Goal: Task Accomplishment & Management: Use online tool/utility

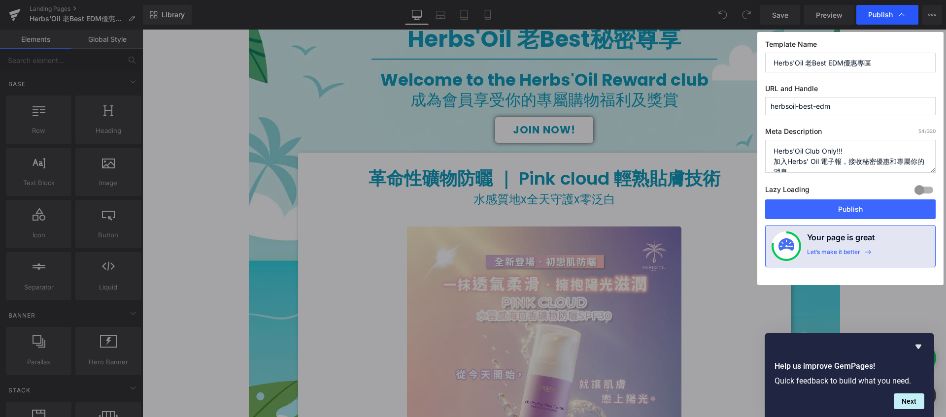
click at [906, 17] on div "Publish" at bounding box center [887, 15] width 62 height 20
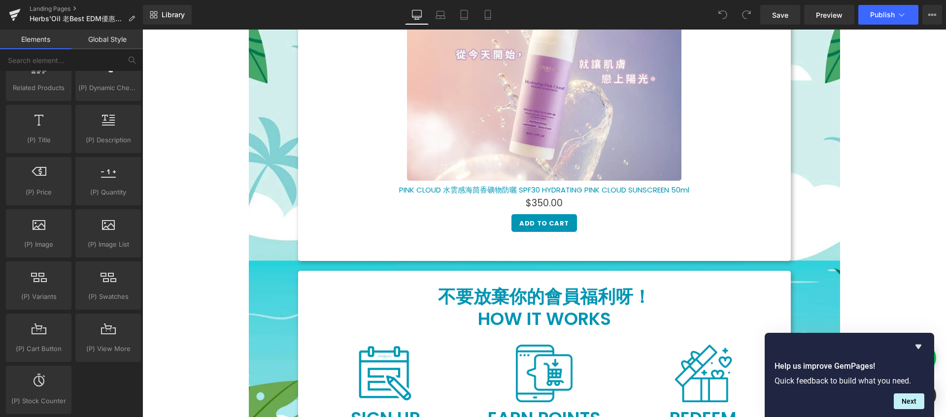
scroll to position [1192, 0]
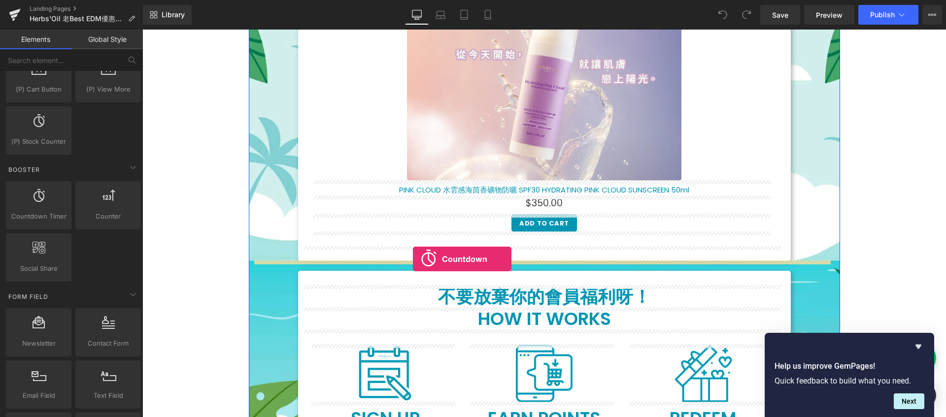
drag, startPoint x: 188, startPoint y: 245, endPoint x: 413, endPoint y: 259, distance: 225.5
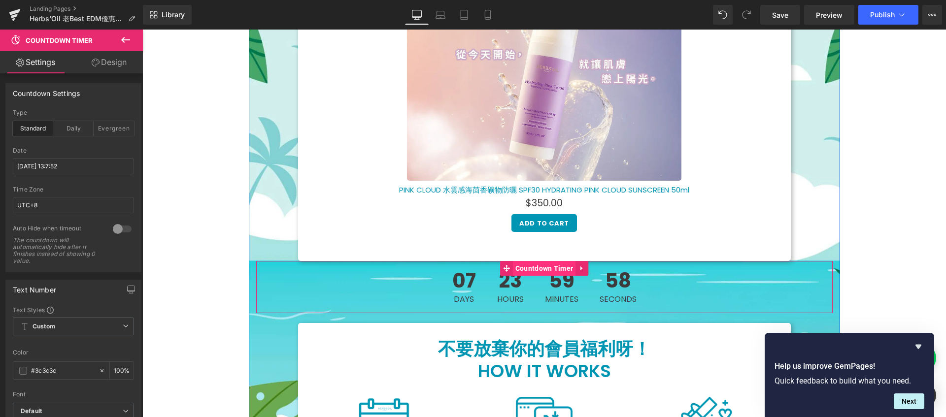
click at [539, 269] on span "Countdown Timer" at bounding box center [544, 268] width 63 height 15
click at [45, 166] on input "[DATE] 13:7:52" at bounding box center [73, 166] width 121 height 16
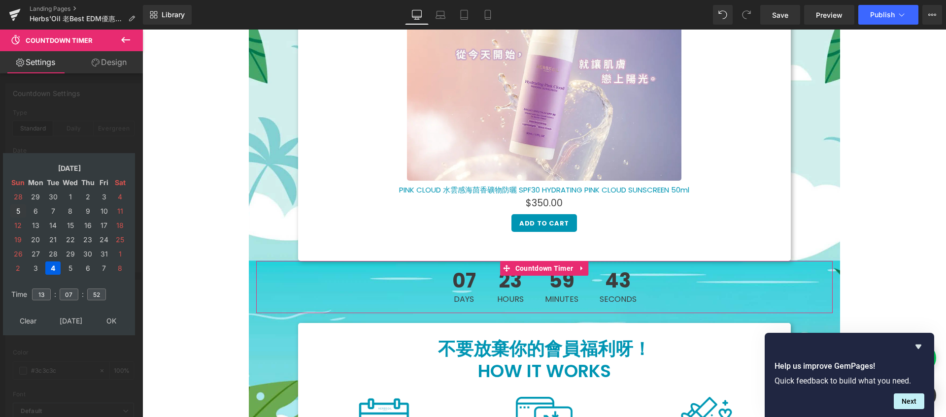
click at [14, 212] on td "5" at bounding box center [18, 210] width 16 height 13
click at [44, 294] on input "13" at bounding box center [41, 295] width 19 height 12
type input "1"
type input "23"
click at [73, 297] on input "07" at bounding box center [69, 295] width 19 height 12
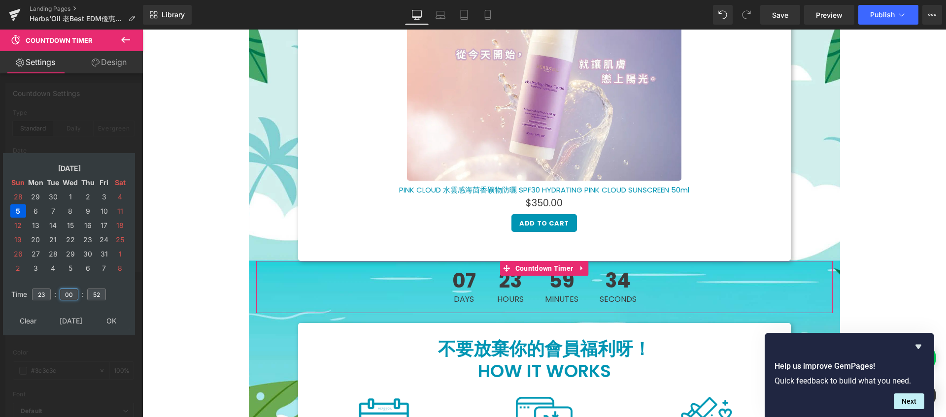
type input "00"
type input "[DATE] 23:00:00"
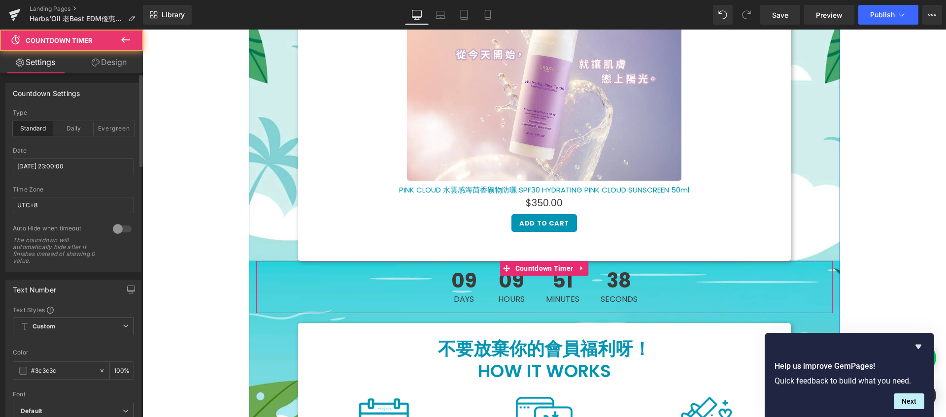
click at [427, 283] on div "09 Days 09 Hours 51 Minutes 38 Seconds" at bounding box center [544, 287] width 576 height 52
click at [115, 67] on link "Design" at bounding box center [108, 62] width 71 height 22
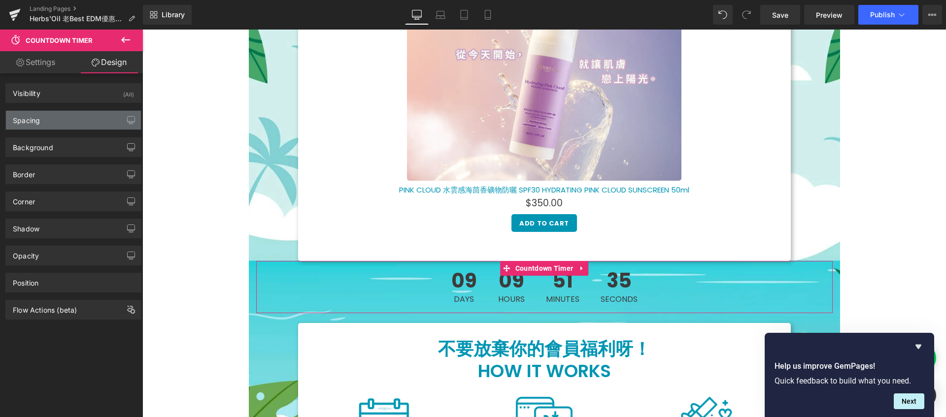
click at [73, 126] on div "Spacing" at bounding box center [73, 120] width 135 height 19
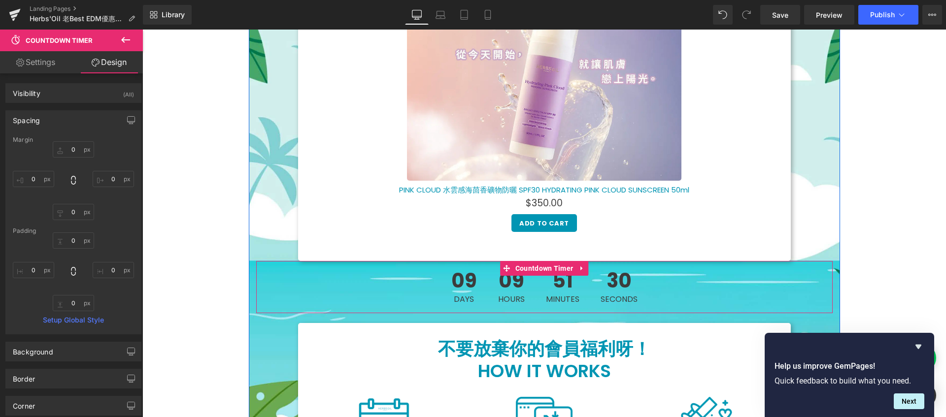
click at [489, 273] on div "09 Hours" at bounding box center [511, 287] width 46 height 52
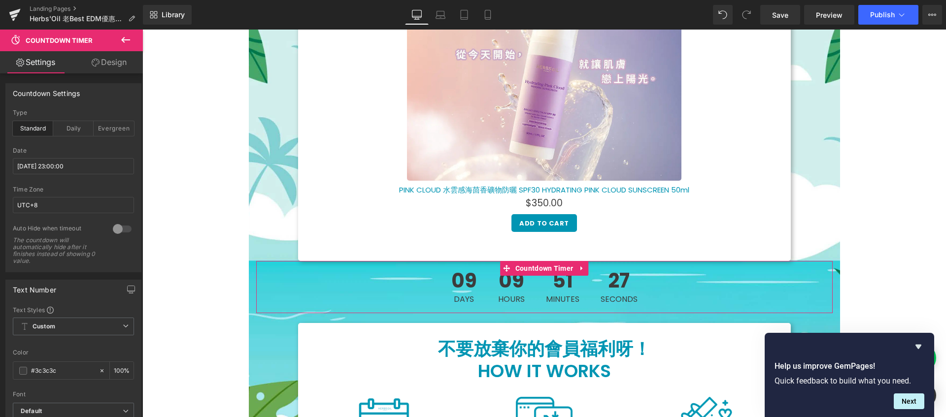
click at [130, 66] on link "Design" at bounding box center [108, 62] width 71 height 22
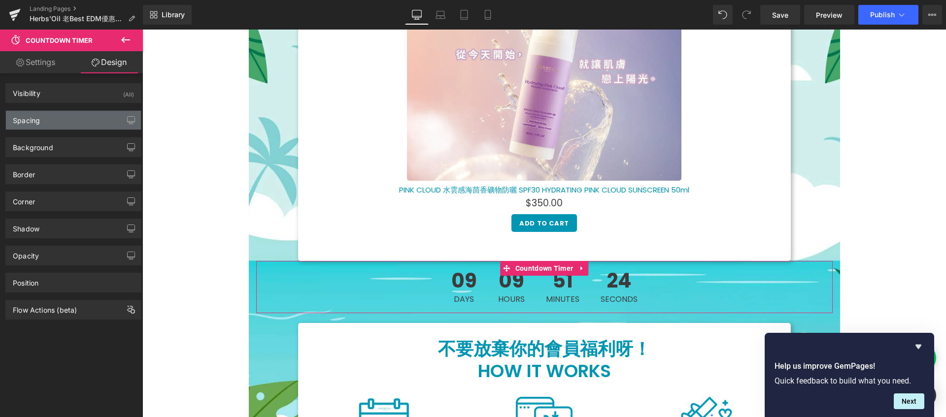
click at [88, 119] on div "Spacing" at bounding box center [73, 120] width 135 height 19
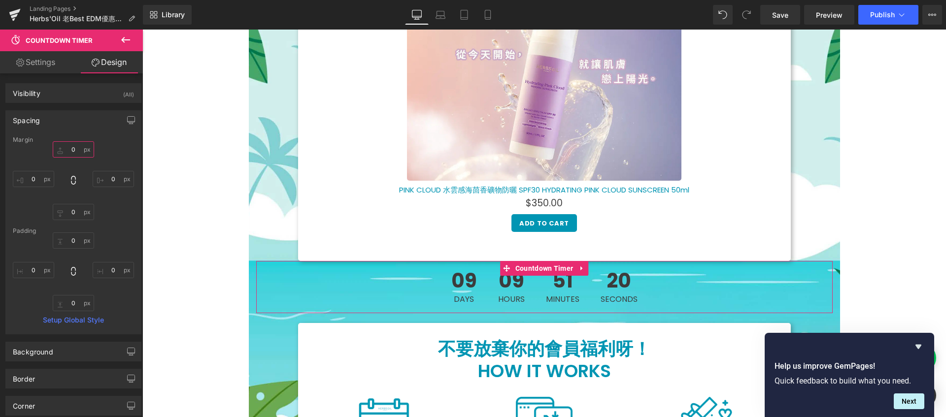
click at [78, 149] on input "0" at bounding box center [73, 149] width 41 height 16
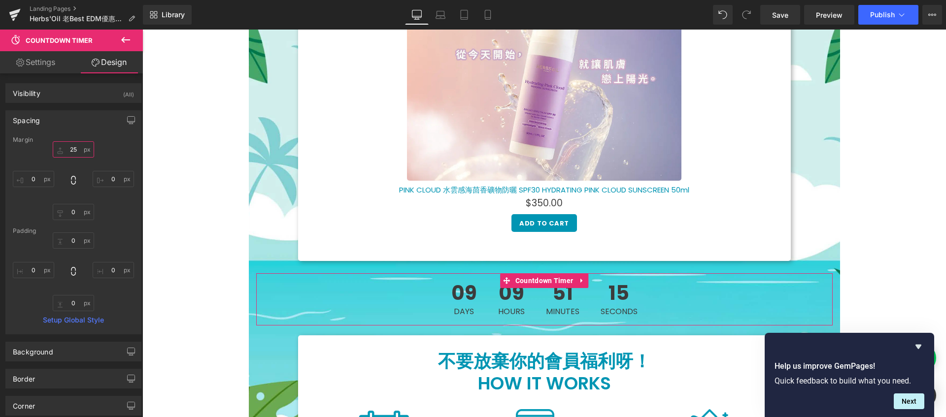
type input "26"
click at [101, 152] on div "26 26 0px 0 0px 0 0px 0" at bounding box center [73, 180] width 121 height 79
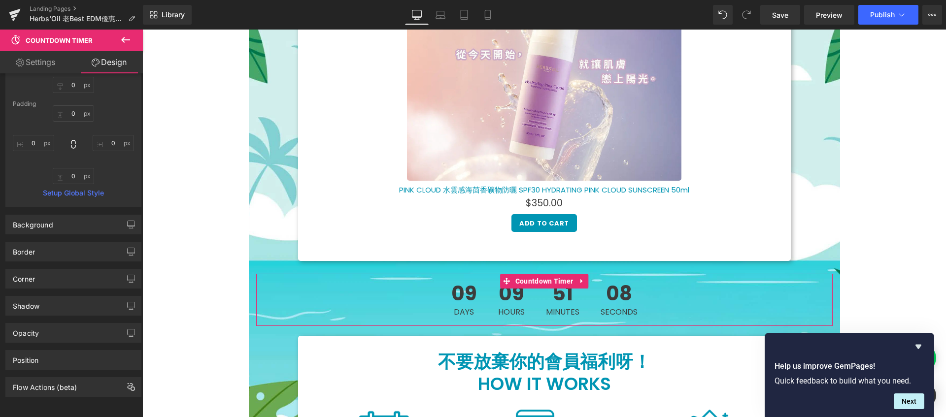
click at [39, 59] on link "Settings" at bounding box center [35, 62] width 71 height 22
type input "100"
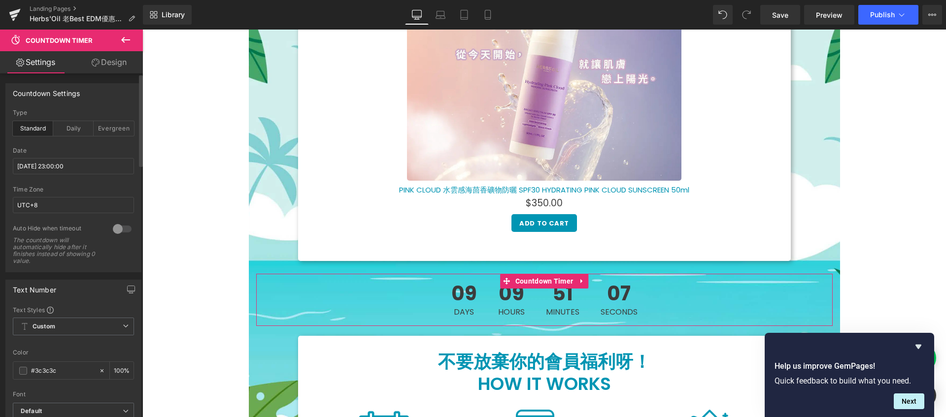
scroll to position [121, 0]
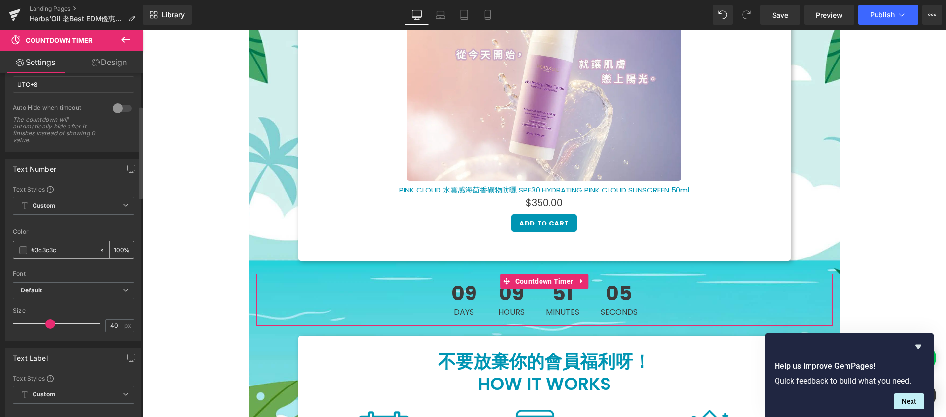
click at [51, 252] on input "#3c3c3c" at bounding box center [62, 250] width 63 height 11
click at [51, 215] on div "Custom Setup Global Style Custom Setup Global Style" at bounding box center [73, 208] width 121 height 23
click at [56, 209] on span "Custom Setup Global Style" at bounding box center [73, 206] width 121 height 18
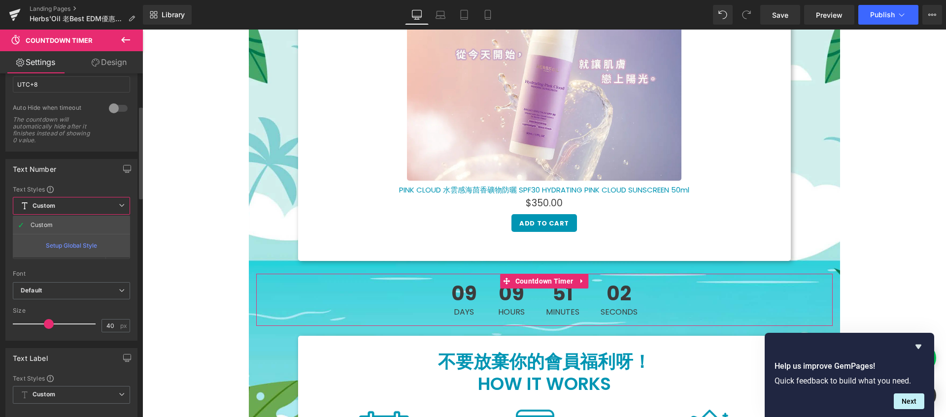
click at [56, 209] on span "Custom Setup Global Style" at bounding box center [71, 206] width 117 height 18
click at [21, 246] on span at bounding box center [23, 250] width 8 height 8
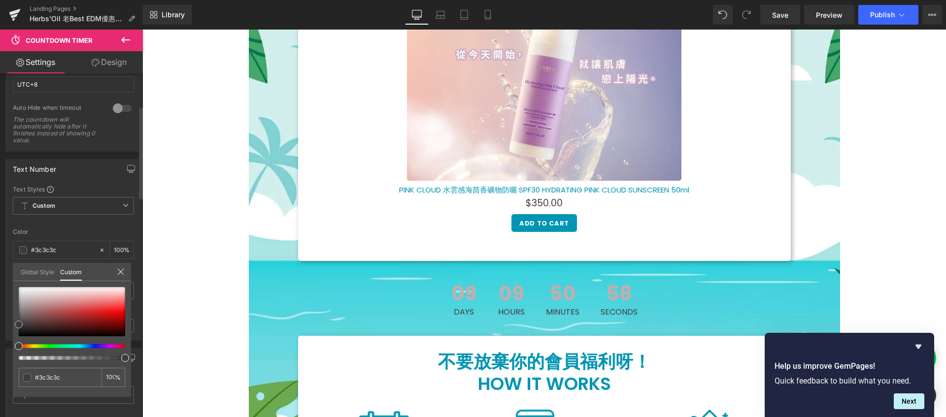
type input "#c0afaf"
type input "#c1b2b2"
type input "#ffffff"
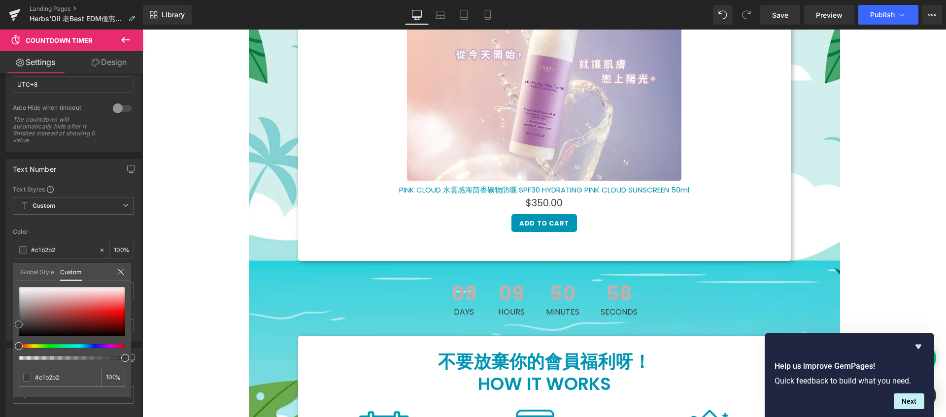
type input "#ffffff"
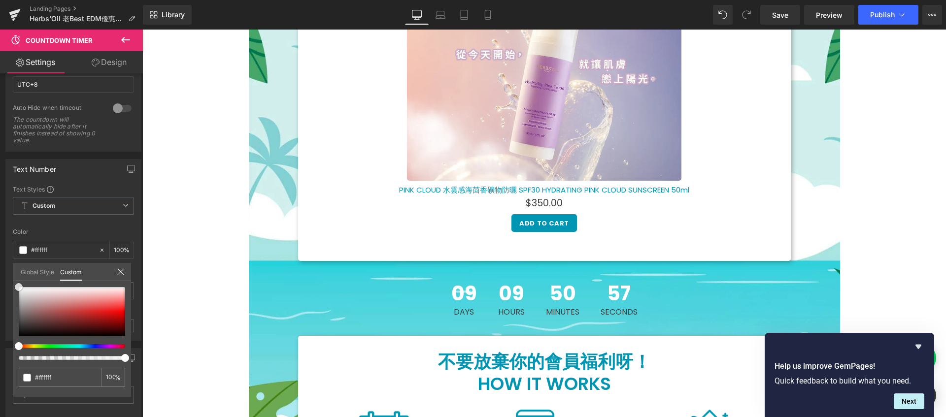
drag, startPoint x: 31, startPoint y: 301, endPoint x: -8, endPoint y: 260, distance: 56.4
click at [0, 260] on html "Countdown Timer You are previewing how the will restyle your page. You can not …" at bounding box center [473, 208] width 946 height 417
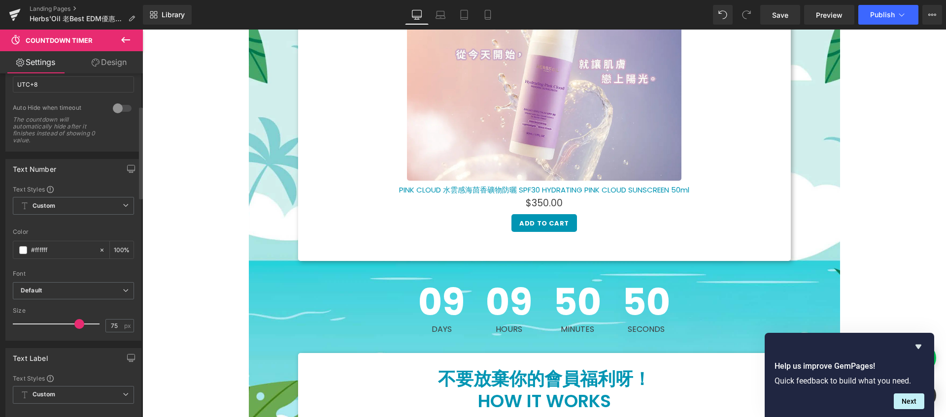
type input "77"
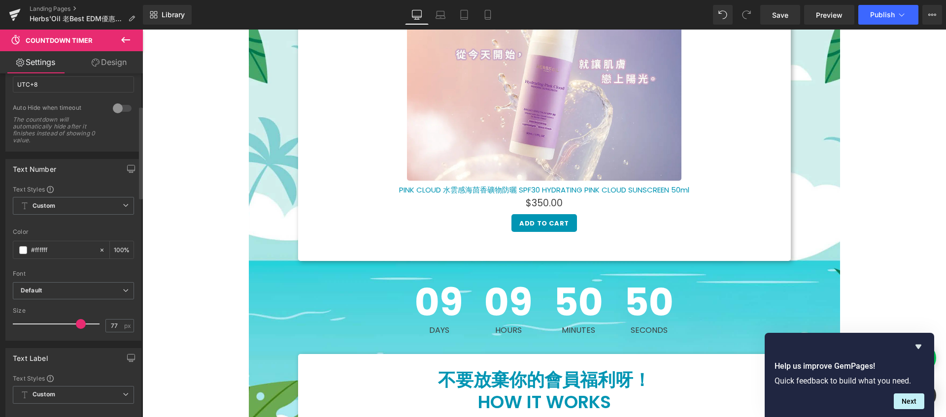
drag, startPoint x: 50, startPoint y: 326, endPoint x: 79, endPoint y: 320, distance: 29.7
click at [79, 320] on span at bounding box center [81, 324] width 10 height 10
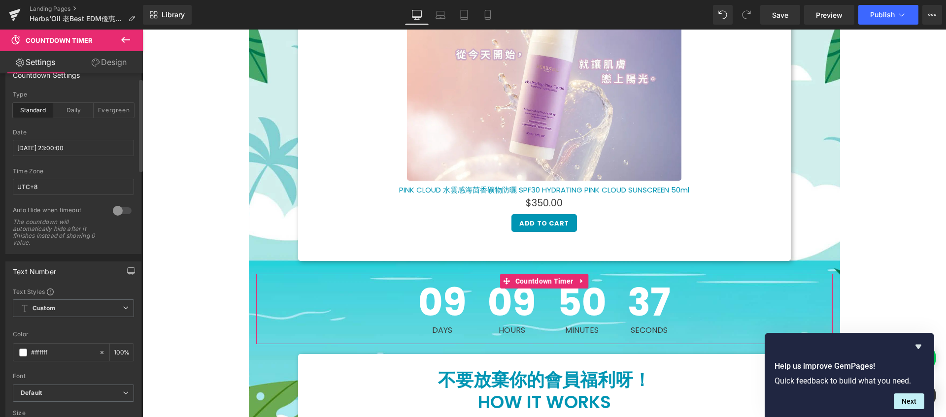
scroll to position [0, 0]
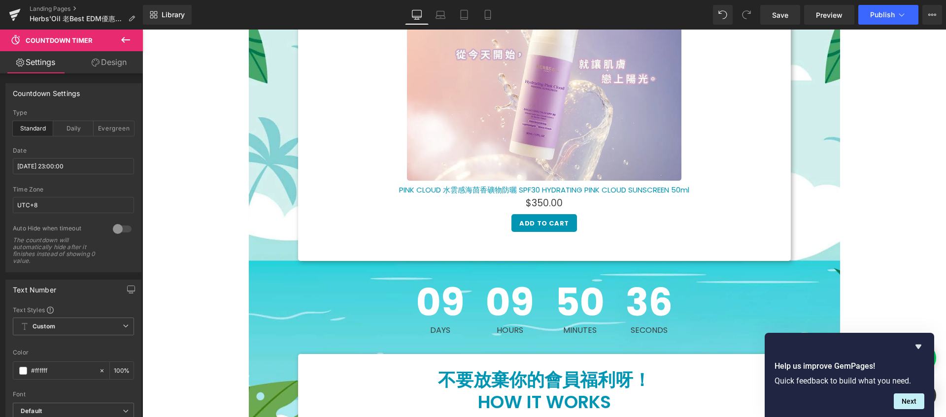
click at [918, 348] on icon "Hide survey" at bounding box center [918, 347] width 6 height 4
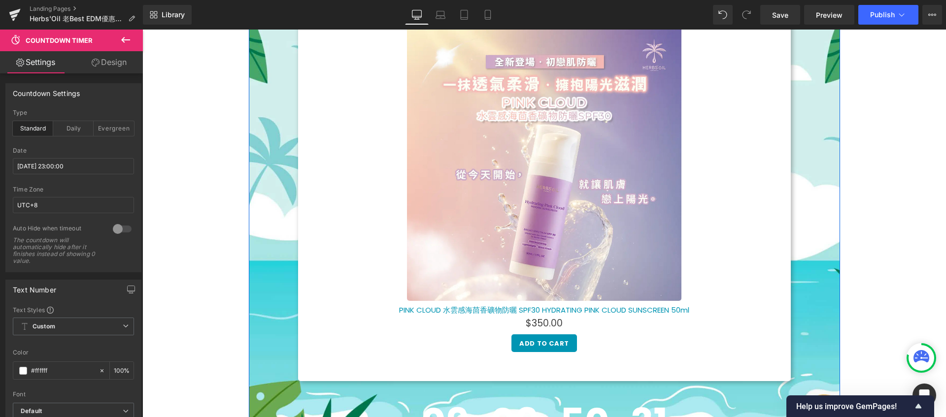
scroll to position [319, 0]
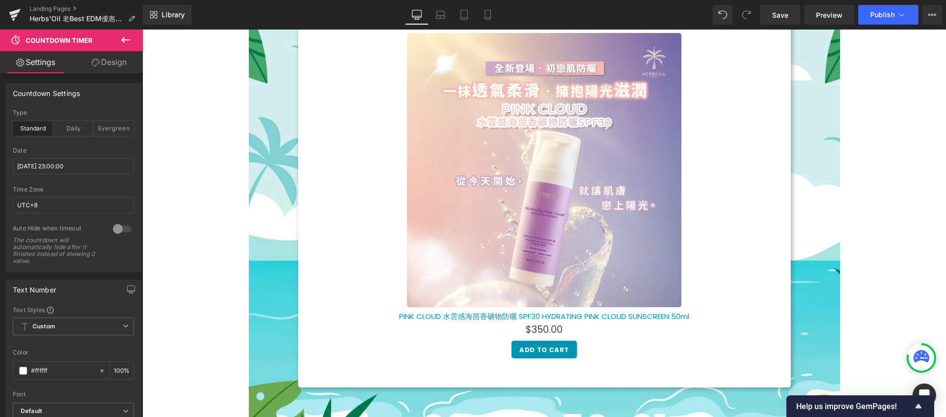
click at [916, 352] on icon at bounding box center [921, 358] width 16 height 16
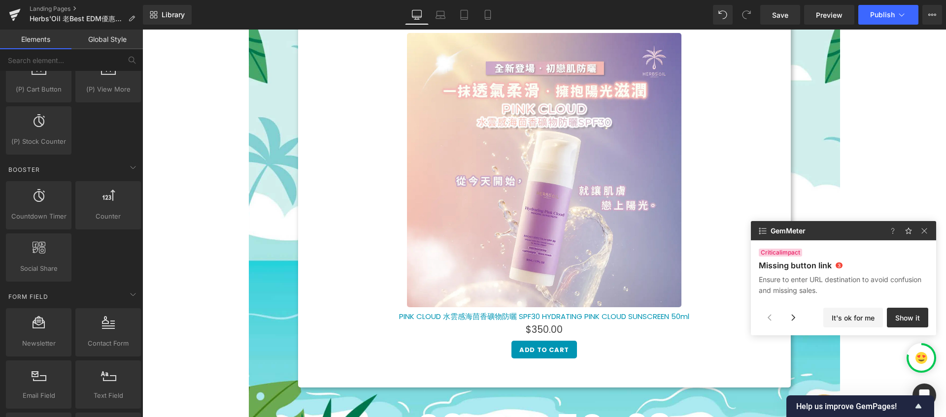
click at [927, 231] on img at bounding box center [924, 231] width 12 height 12
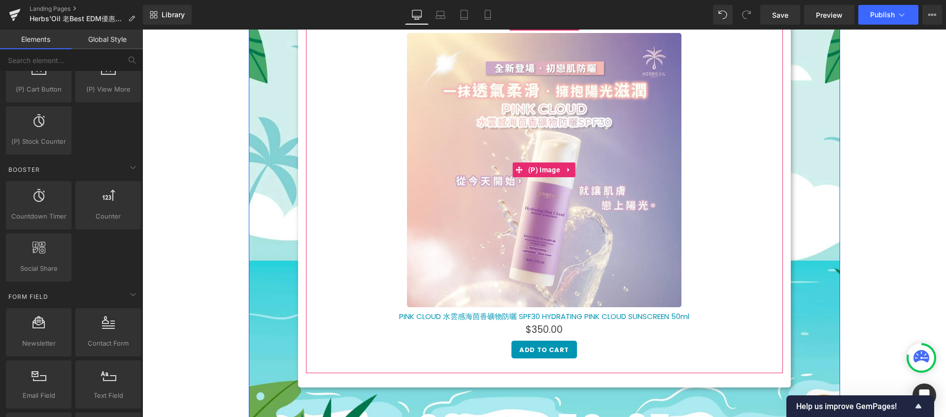
scroll to position [299, 0]
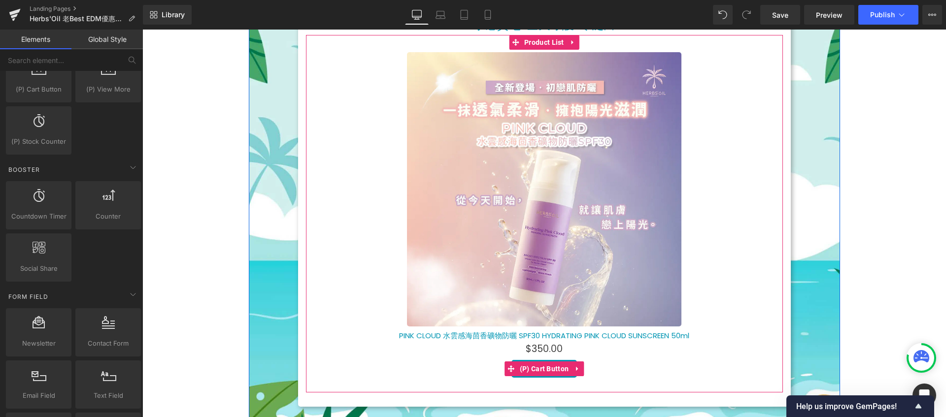
click at [531, 371] on span "(P) Cart Button" at bounding box center [544, 369] width 54 height 15
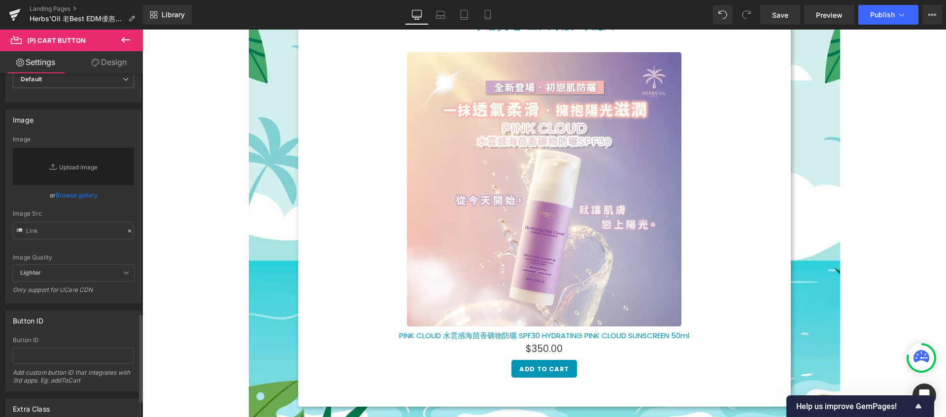
scroll to position [1001, 0]
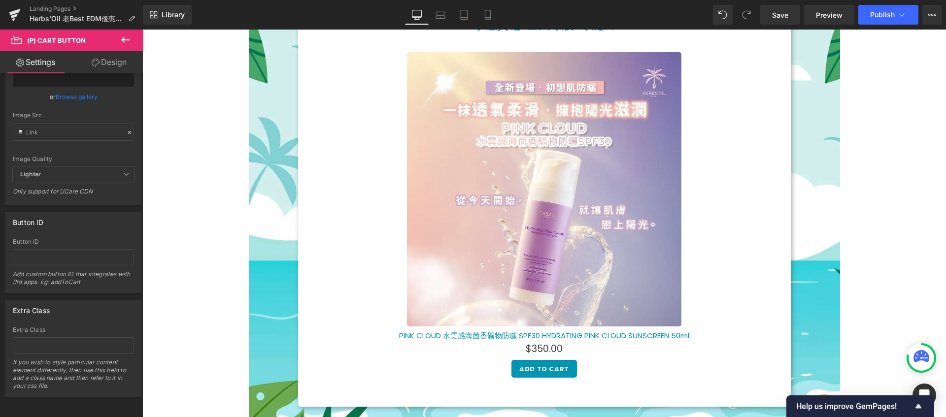
click at [921, 358] on icon at bounding box center [923, 358] width 7 height 2
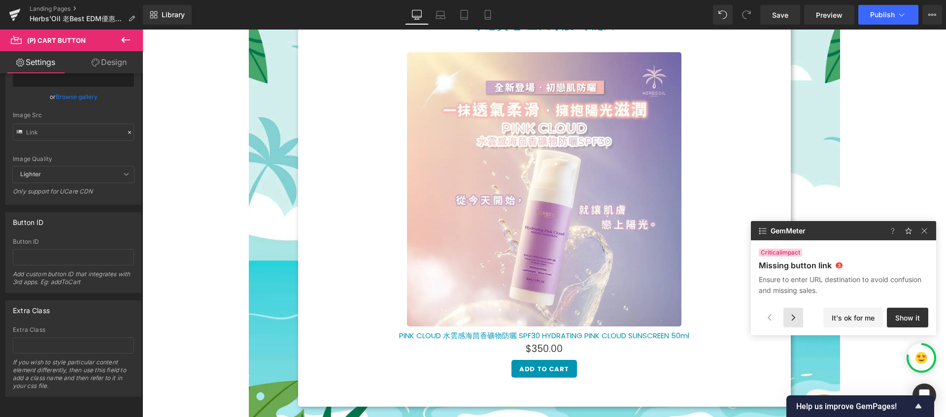
click at [794, 316] on div at bounding box center [793, 318] width 20 height 20
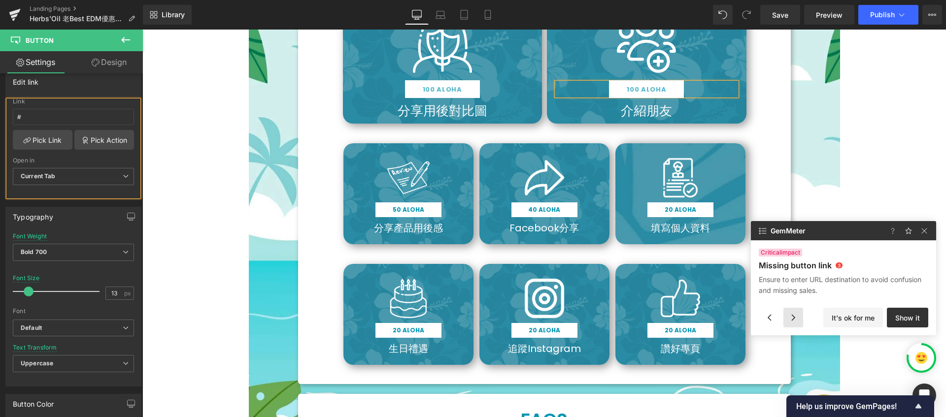
scroll to position [1465, 0]
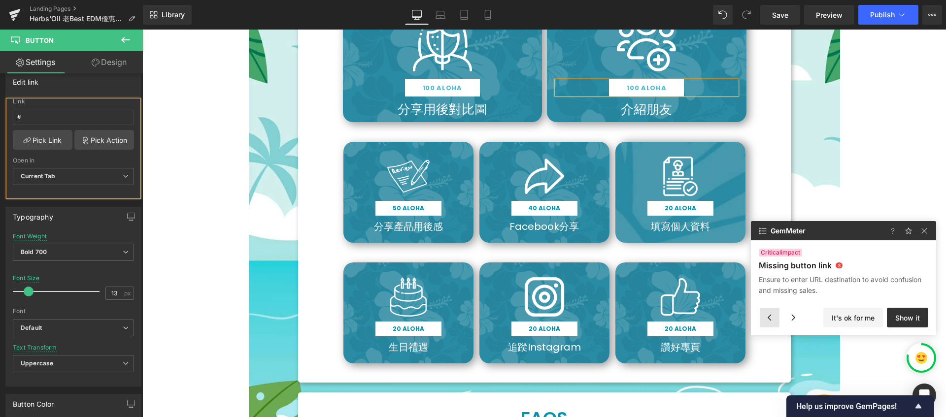
click at [772, 319] on div at bounding box center [769, 318] width 20 height 20
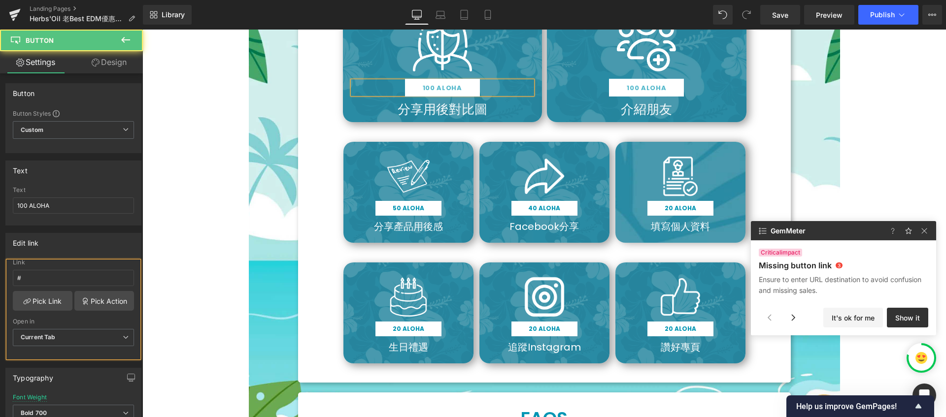
scroll to position [161, 0]
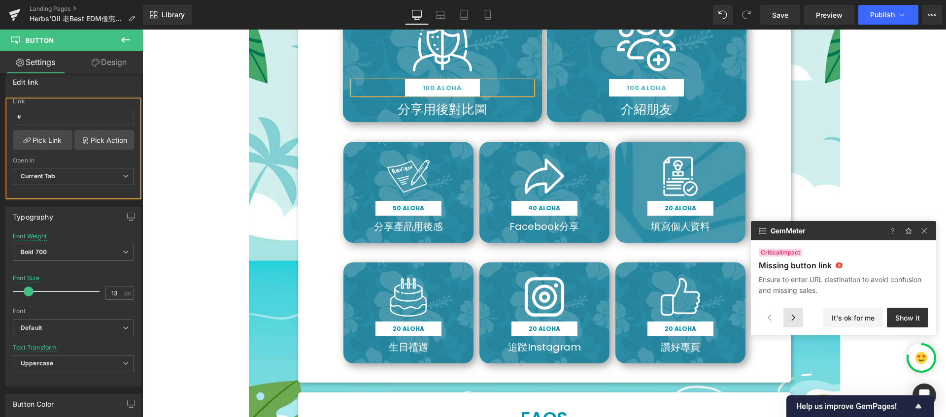
click at [790, 318] on div at bounding box center [793, 318] width 20 height 20
click at [795, 318] on div at bounding box center [793, 318] width 20 height 20
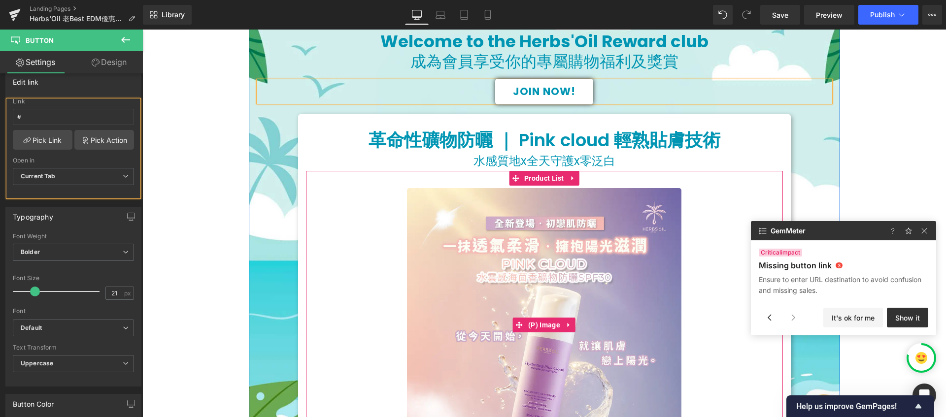
scroll to position [50, 0]
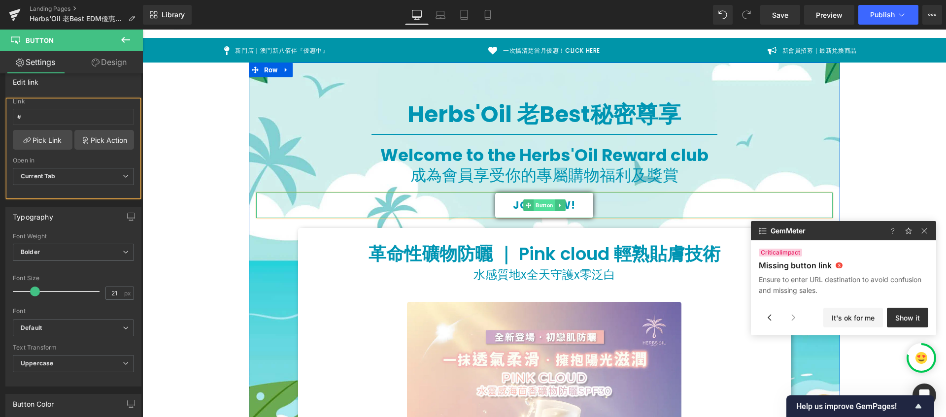
click at [538, 210] on span "Button" at bounding box center [544, 205] width 22 height 12
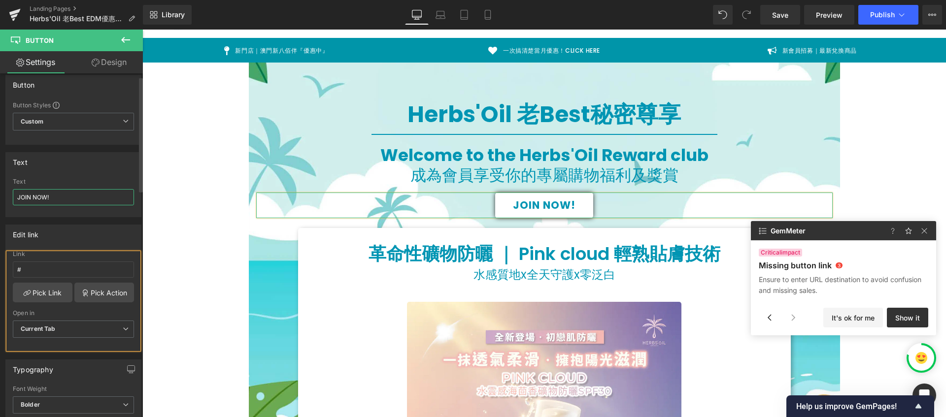
click at [74, 197] on input "JOIN NOW!" at bounding box center [73, 197] width 121 height 16
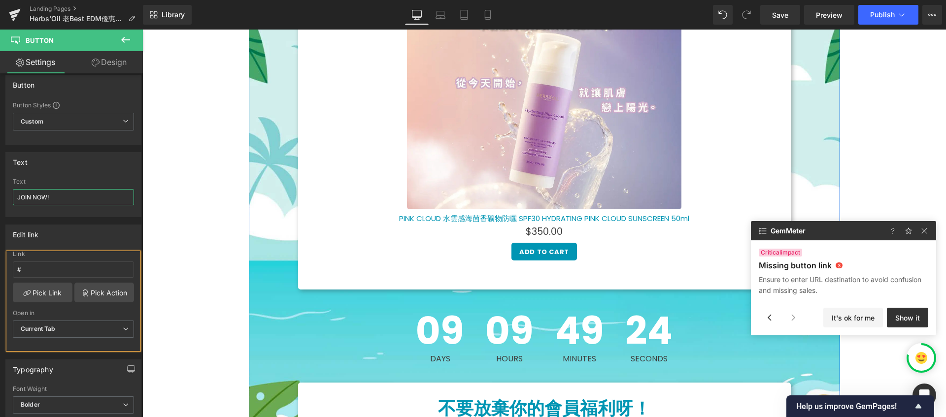
scroll to position [0, 0]
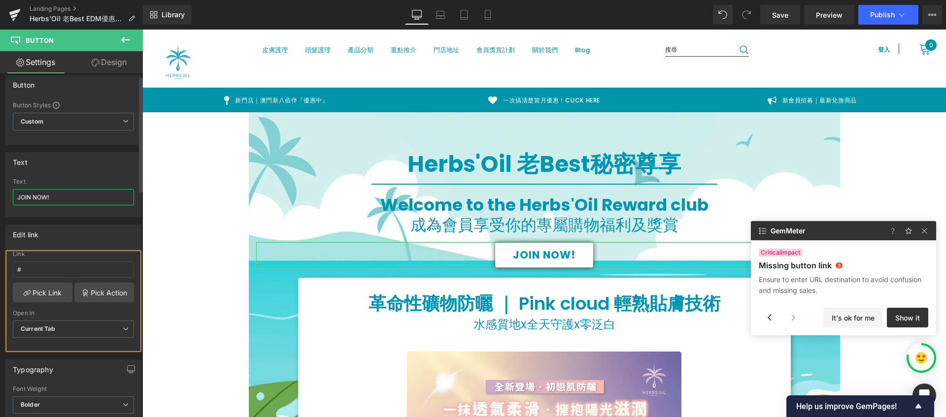
drag, startPoint x: 71, startPoint y: 196, endPoint x: 19, endPoint y: 192, distance: 52.4
click at [19, 192] on input "JOIN NOW!" at bounding box center [73, 197] width 121 height 16
type input "1"
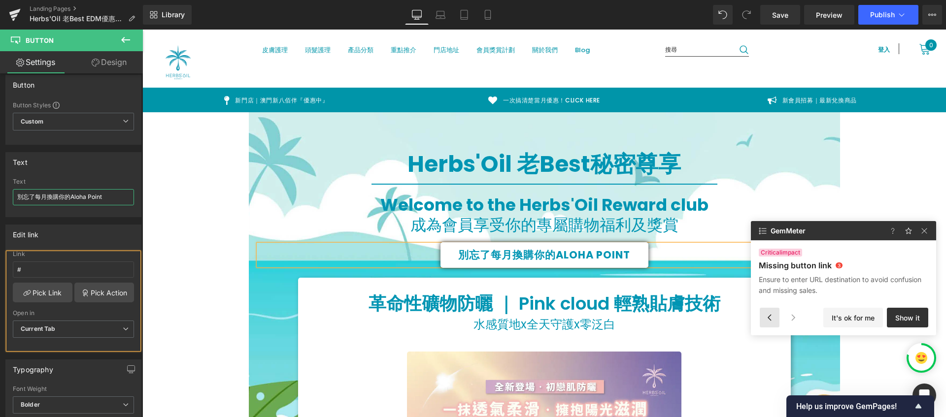
type input "別忘了每月換購你的Aloha Point"
click at [774, 314] on div at bounding box center [769, 318] width 20 height 20
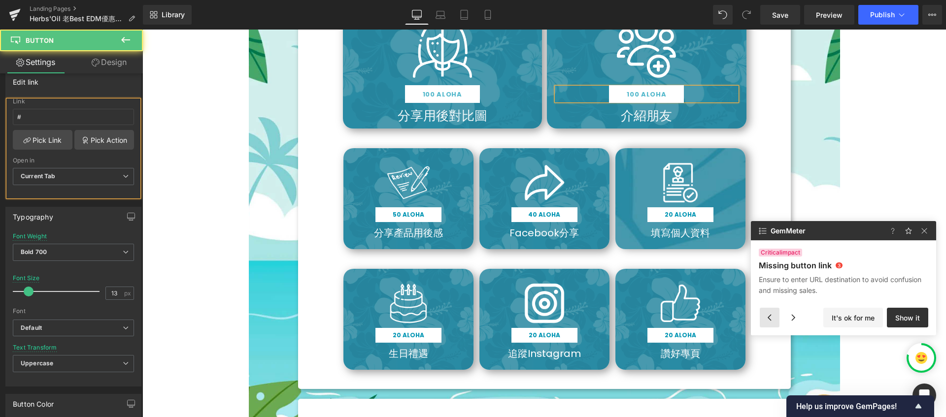
scroll to position [1465, 0]
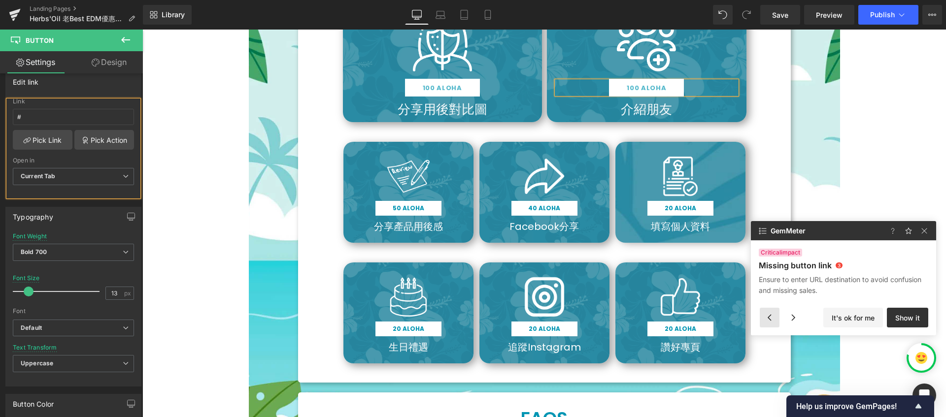
click at [774, 314] on div at bounding box center [769, 318] width 20 height 20
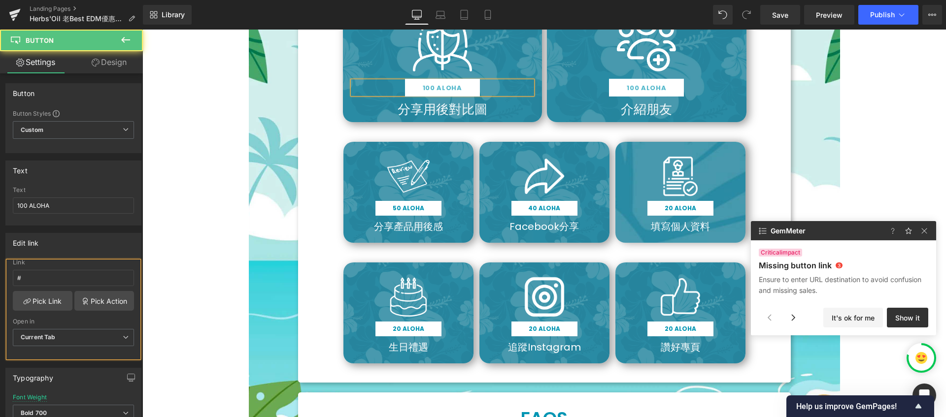
scroll to position [161, 0]
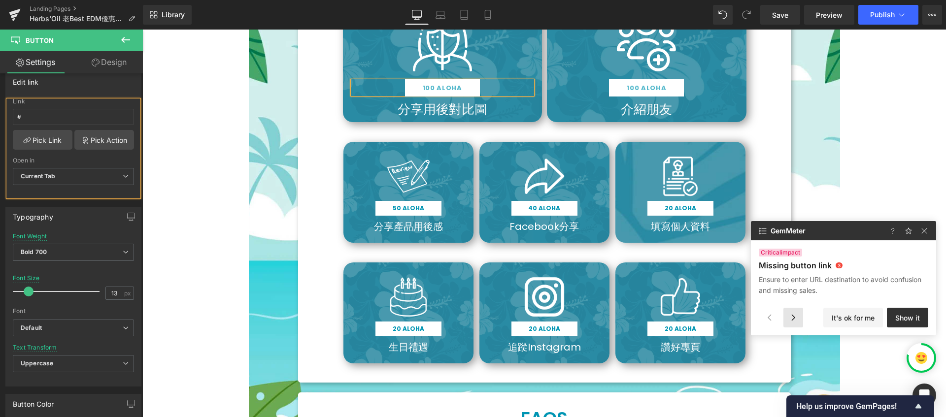
click at [790, 315] on div at bounding box center [793, 318] width 20 height 20
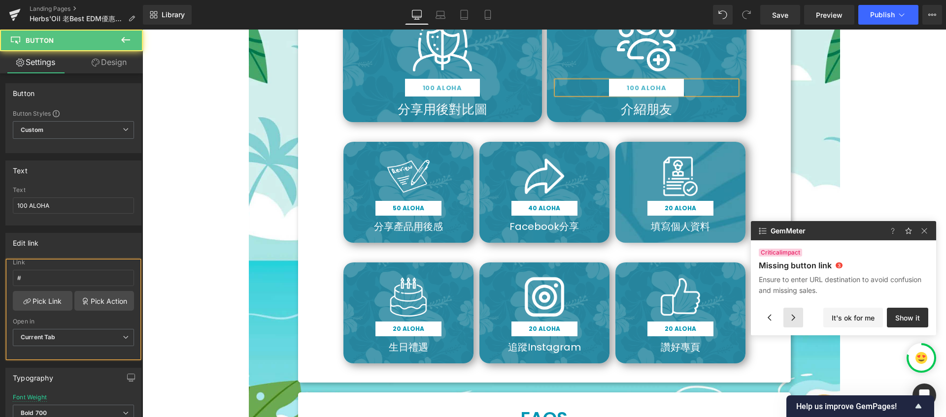
click at [790, 315] on div at bounding box center [793, 318] width 20 height 20
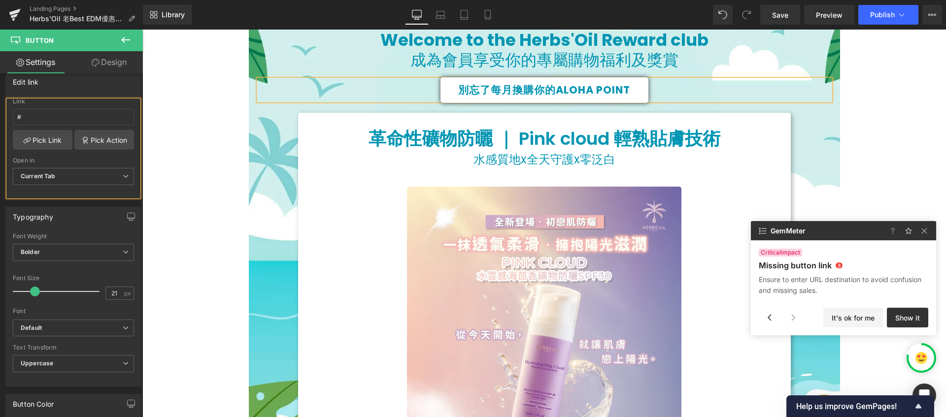
scroll to position [164, 0]
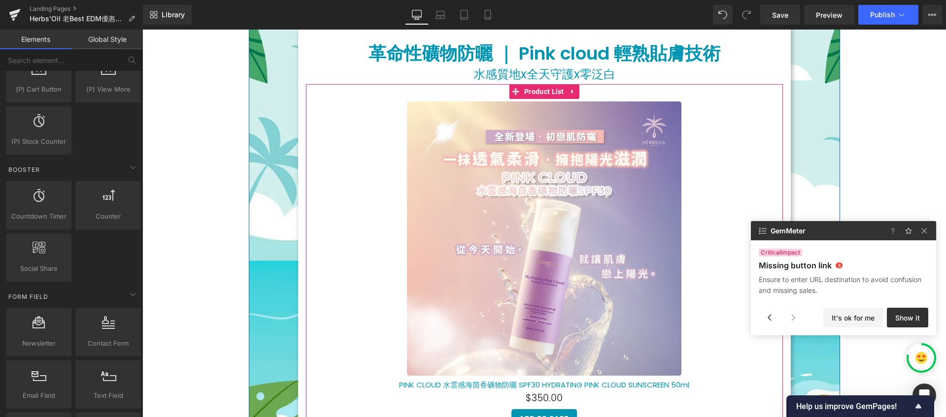
scroll to position [136, 0]
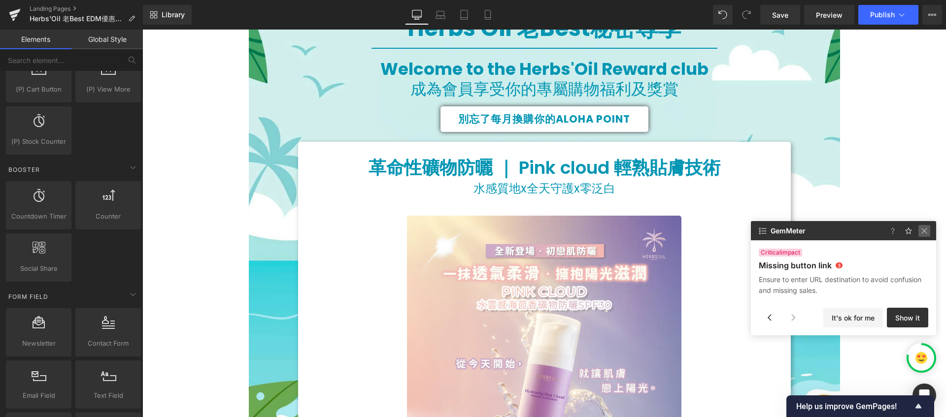
click at [926, 232] on img at bounding box center [924, 231] width 12 height 12
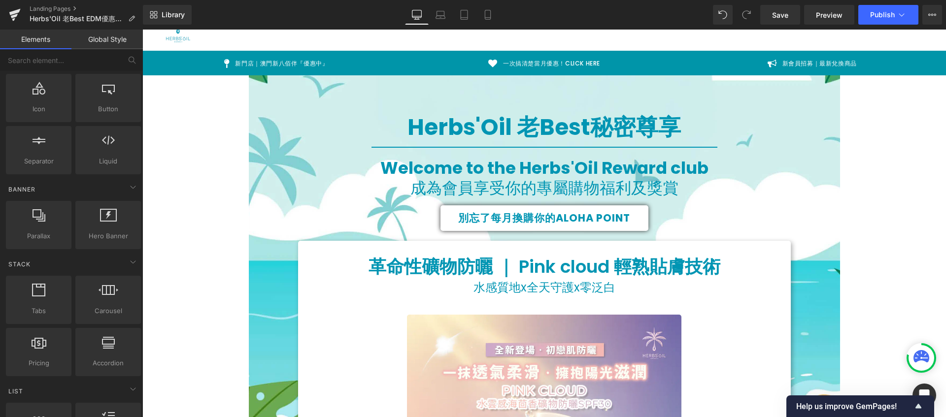
scroll to position [0, 0]
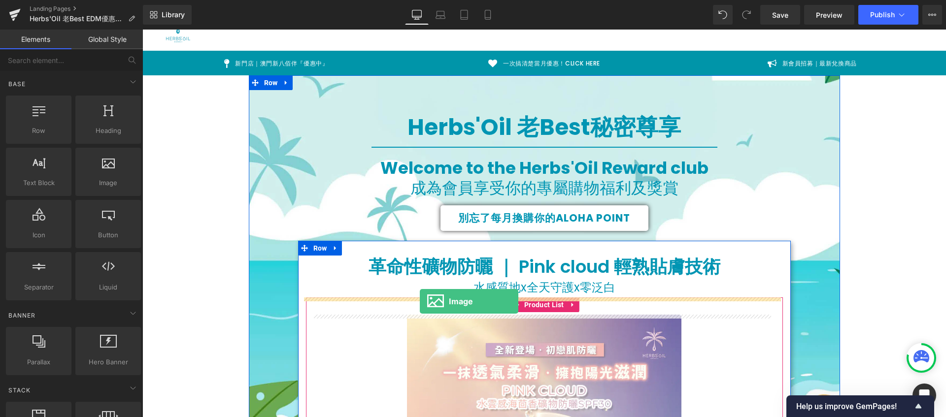
drag, startPoint x: 151, startPoint y: 178, endPoint x: 420, endPoint y: 301, distance: 296.0
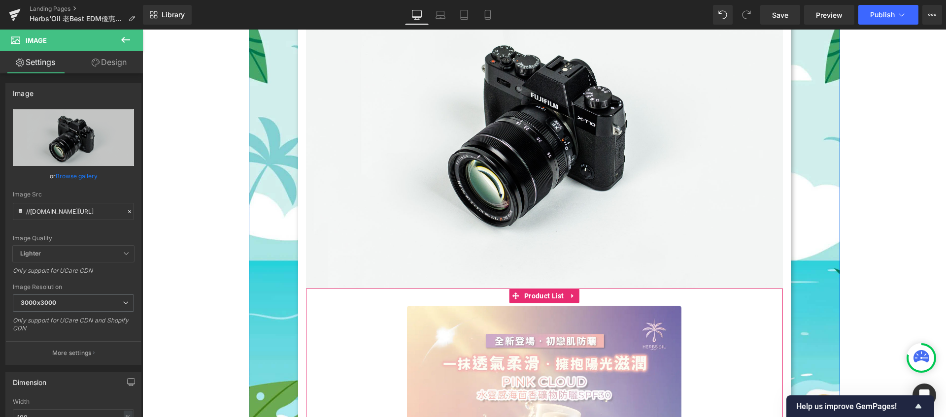
scroll to position [161, 0]
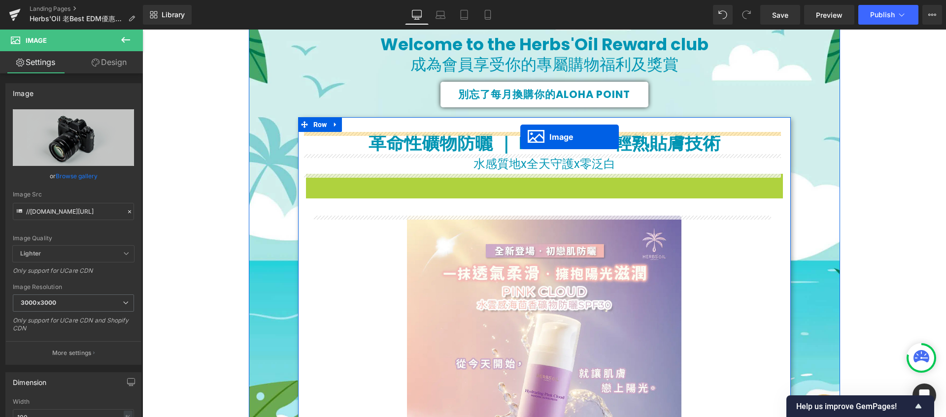
drag, startPoint x: 525, startPoint y: 331, endPoint x: 520, endPoint y: 137, distance: 194.1
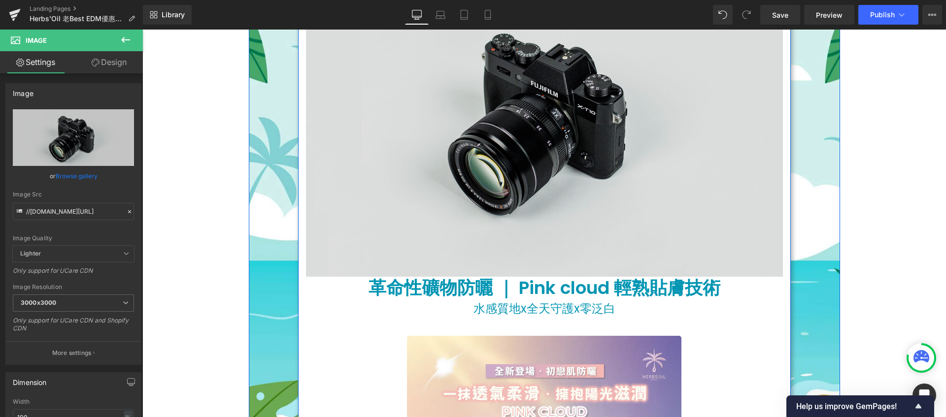
scroll to position [483, 0]
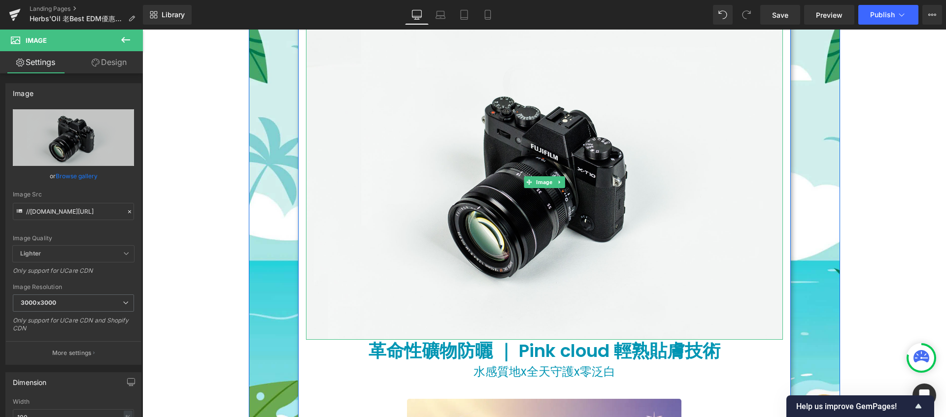
click at [520, 143] on img at bounding box center [544, 182] width 477 height 316
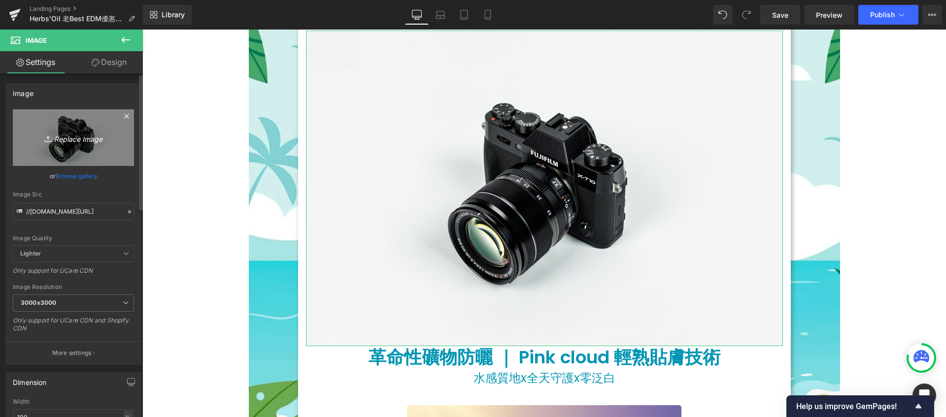
click at [82, 138] on icon "Replace Image" at bounding box center [73, 138] width 79 height 12
type input "C:\fakepath\9_29[Promotion EDM] Sun Screen.jpg"
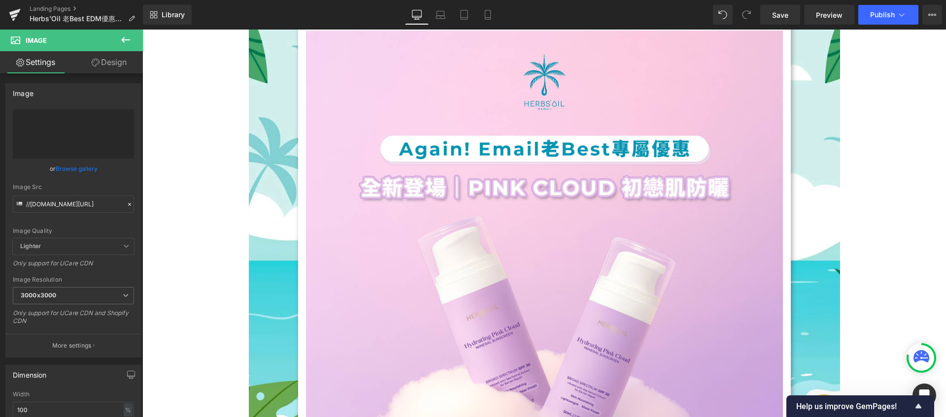
type input "[URL][DOMAIN_NAME]"
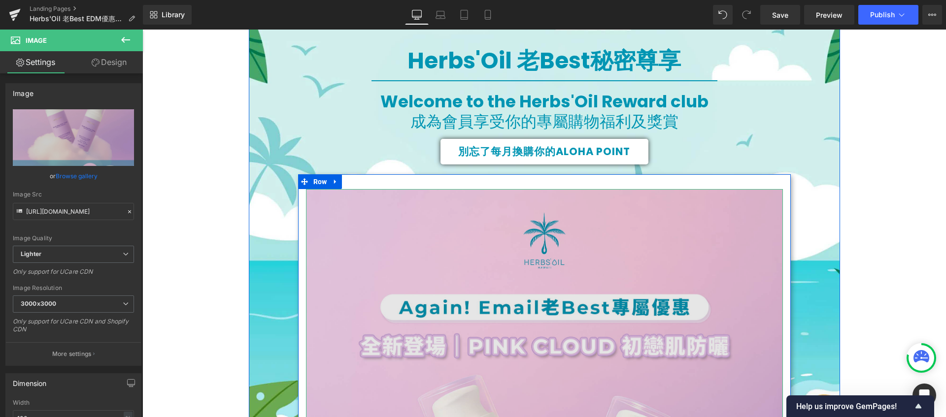
scroll to position [53, 0]
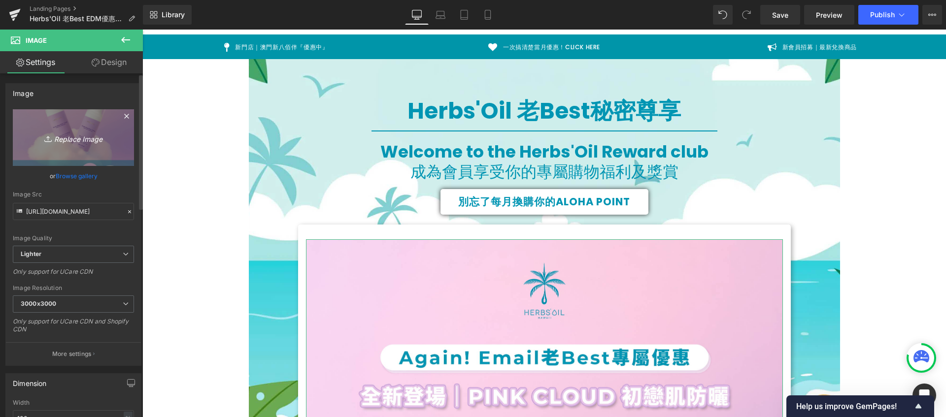
click at [66, 138] on icon "Replace Image" at bounding box center [73, 138] width 79 height 12
type input "C:\fakepath\9_29[Promotion EDM] Sun Screen.webp"
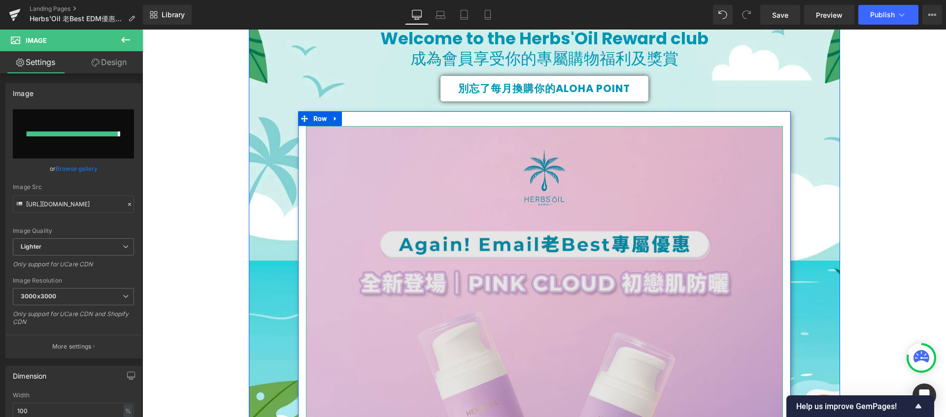
type input "[URL][DOMAIN_NAME]"
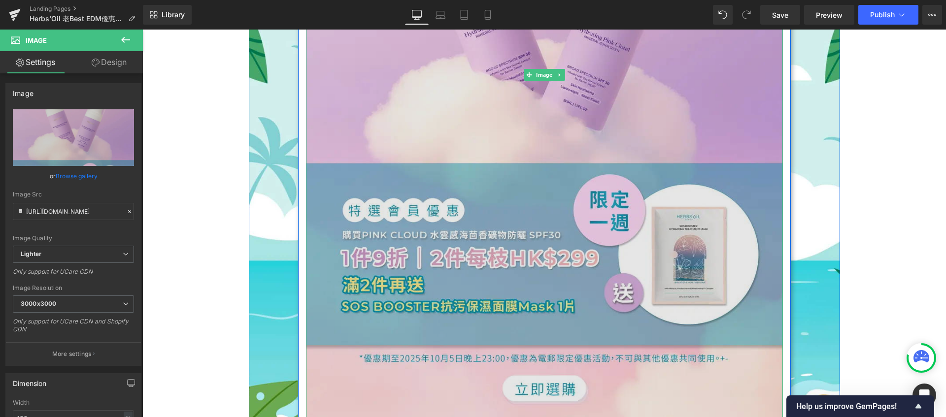
scroll to position [782, 0]
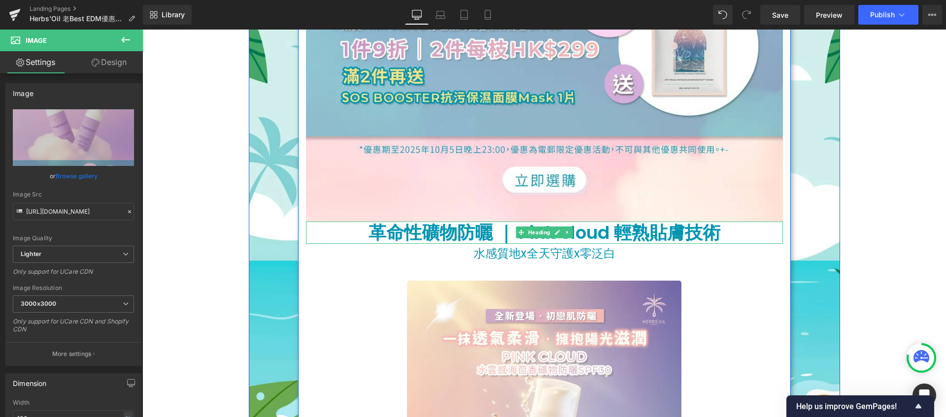
click at [381, 237] on h1 "革命性礦物防曬 ｜ Pink cloud 輕熟貼膚技術" at bounding box center [544, 233] width 477 height 22
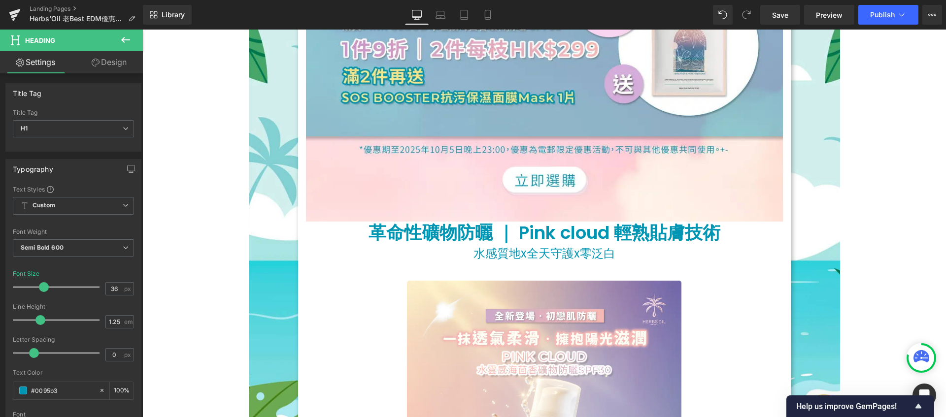
click at [101, 61] on link "Design" at bounding box center [108, 62] width 71 height 22
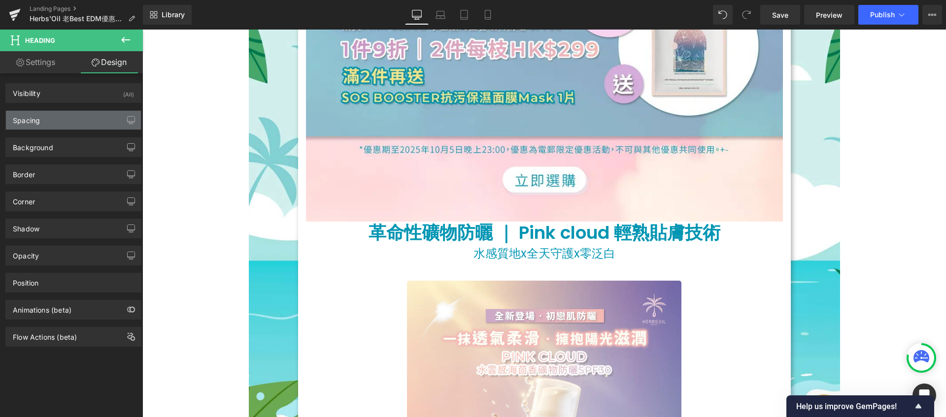
click at [86, 127] on div "Spacing" at bounding box center [73, 120] width 135 height 19
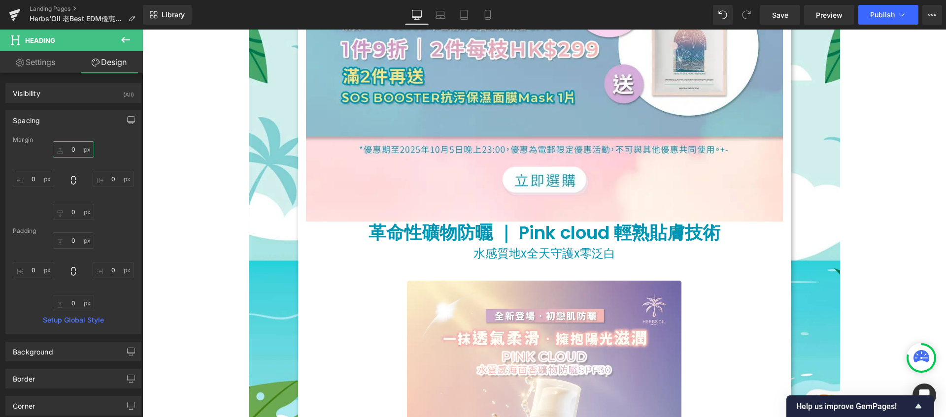
click at [78, 151] on input "0" at bounding box center [73, 149] width 41 height 16
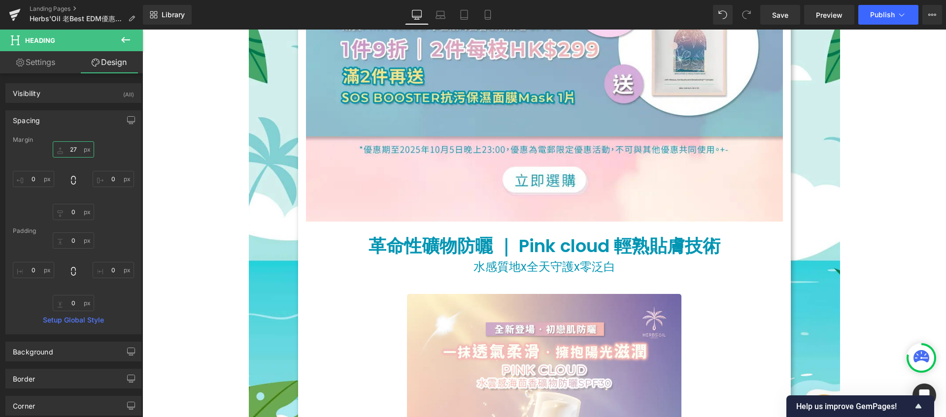
type input "28"
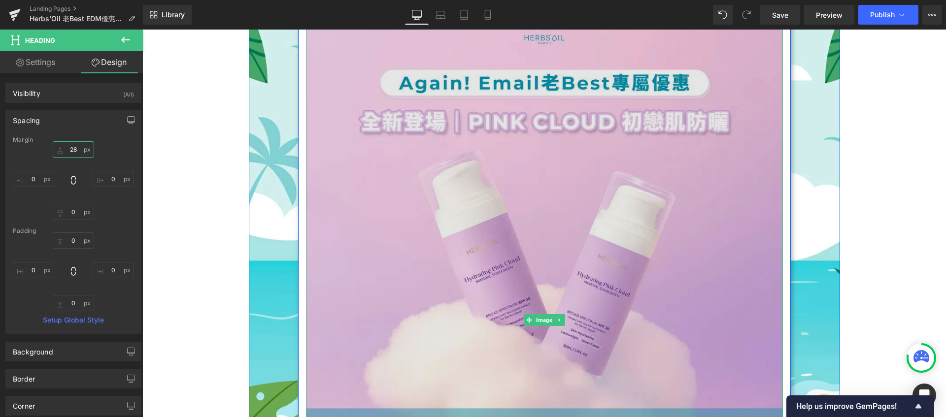
scroll to position [18, 0]
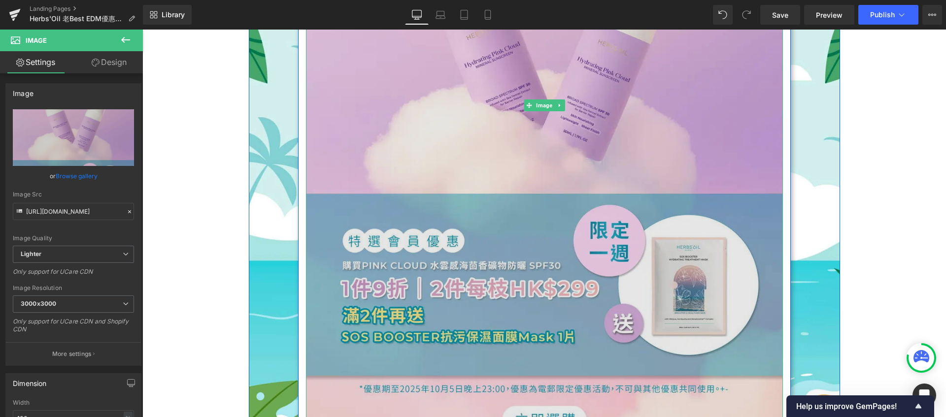
scroll to position [619, 0]
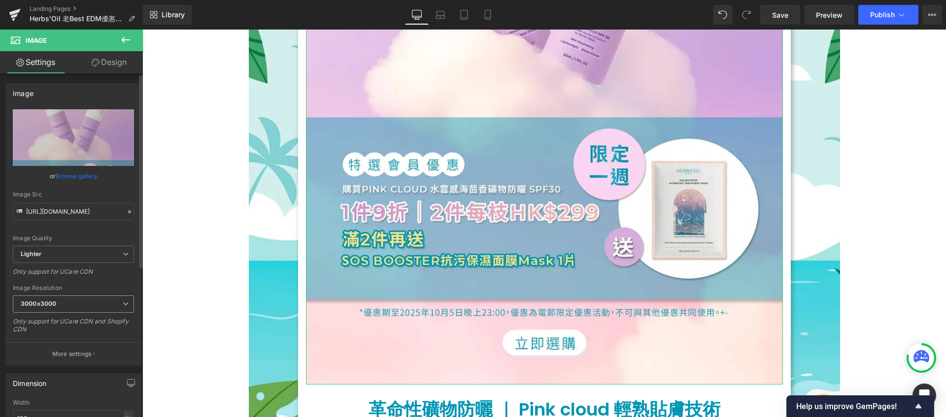
click at [102, 301] on span "3000x3000" at bounding box center [73, 304] width 121 height 17
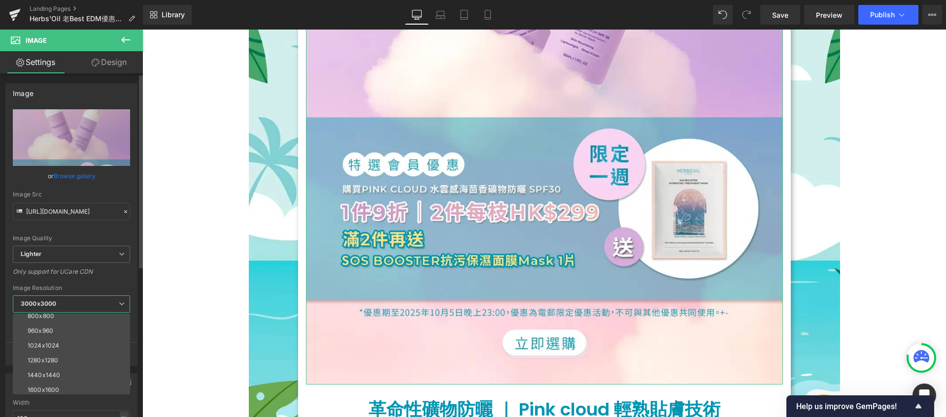
scroll to position [141, 0]
click at [99, 352] on li "1920x1920" at bounding box center [74, 357] width 122 height 15
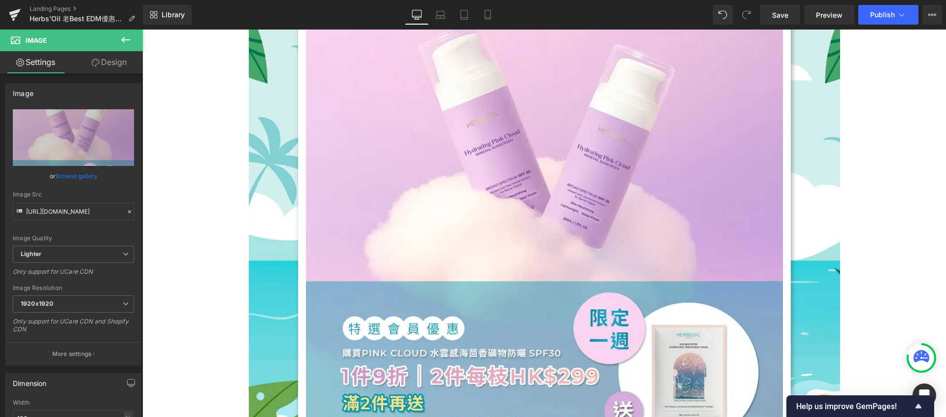
scroll to position [303, 0]
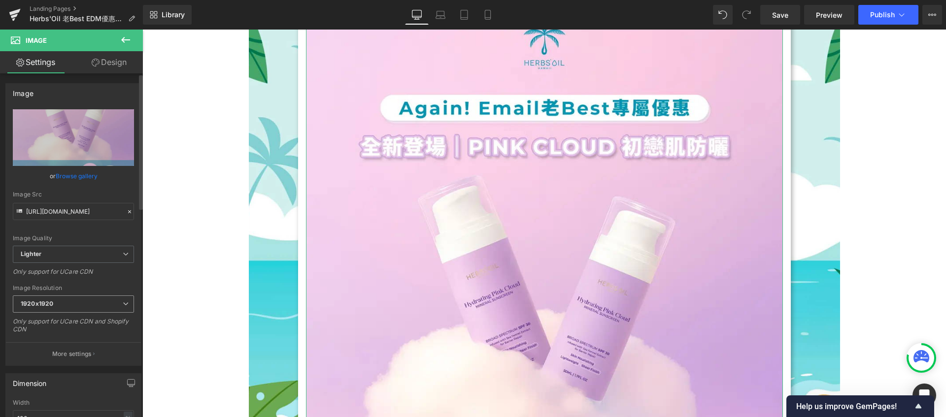
click at [73, 300] on span "1920x1920" at bounding box center [73, 304] width 121 height 17
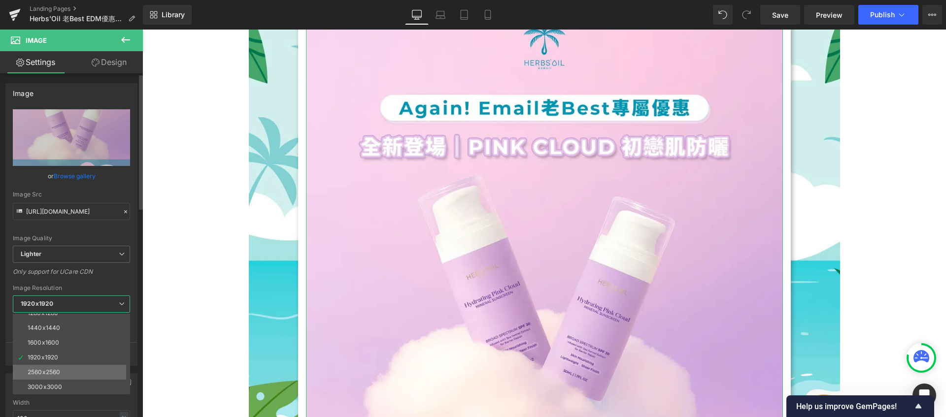
click at [58, 369] on div "2560x2560" at bounding box center [44, 372] width 33 height 7
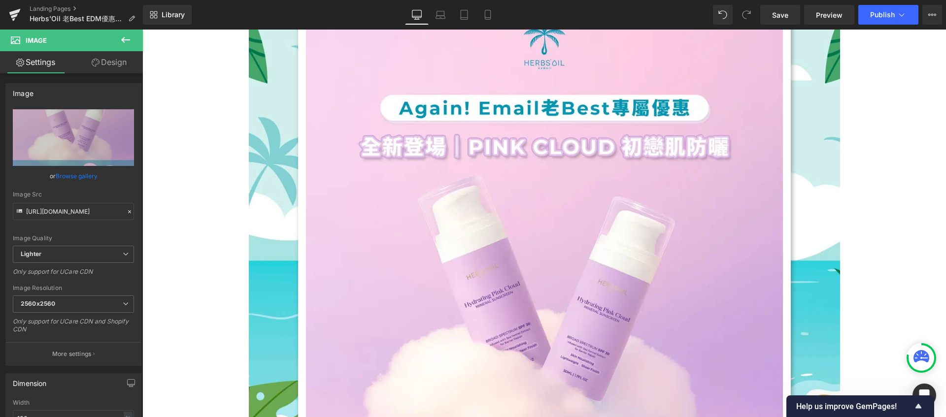
type input "[URL][DOMAIN_NAME]"
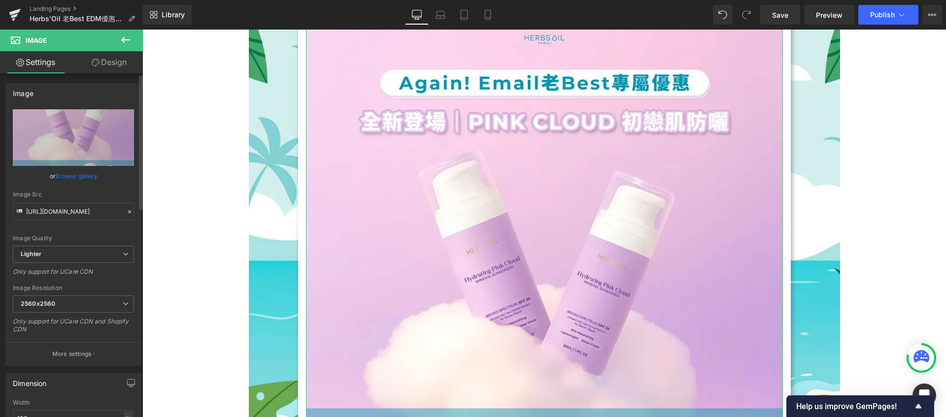
scroll to position [89, 0]
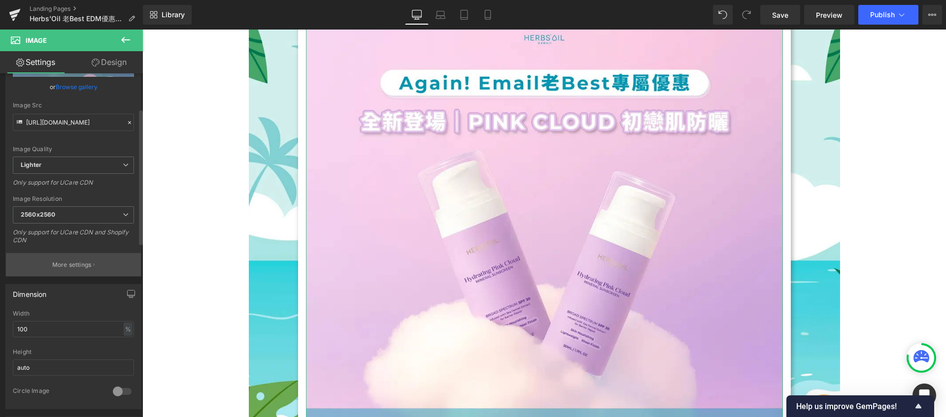
click at [77, 268] on p "More settings" at bounding box center [71, 265] width 39 height 9
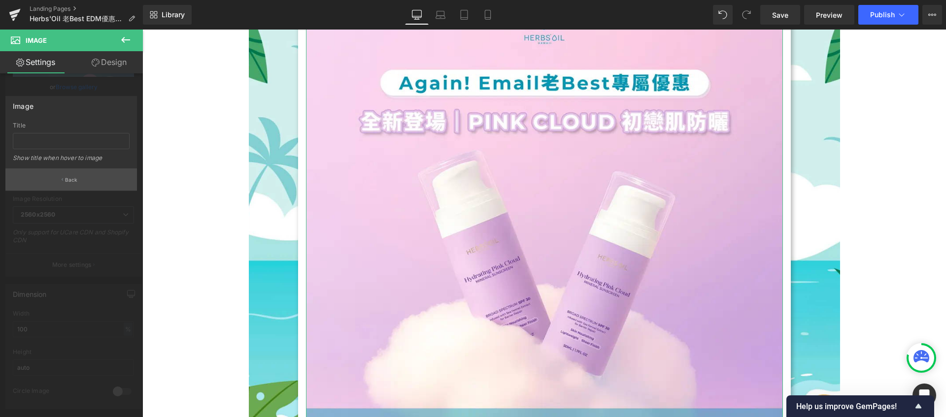
click at [58, 190] on button "Back" at bounding box center [71, 179] width 132 height 22
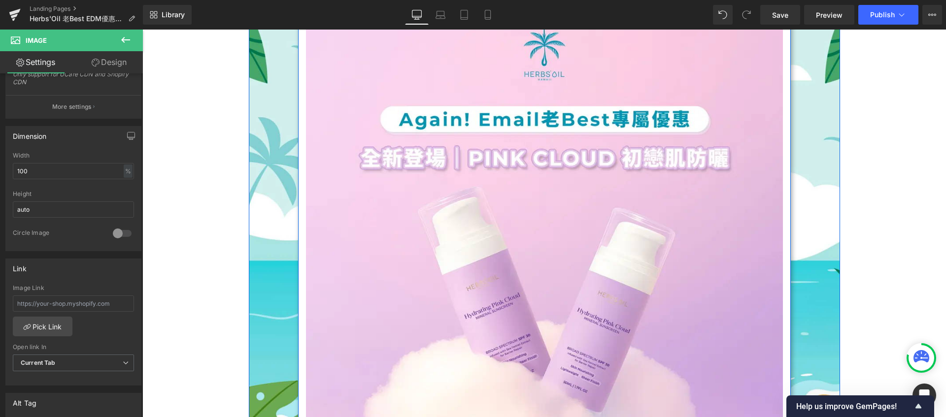
scroll to position [547, 0]
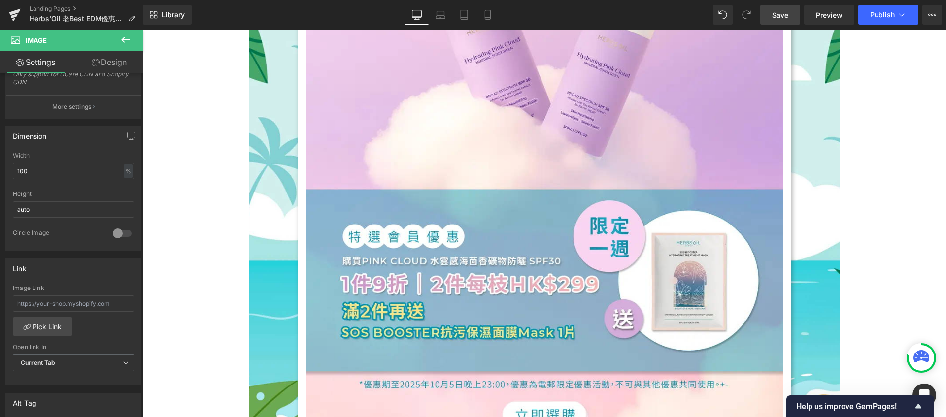
click at [780, 16] on span "Save" at bounding box center [780, 15] width 16 height 10
click at [907, 15] on button "Publish" at bounding box center [888, 15] width 60 height 20
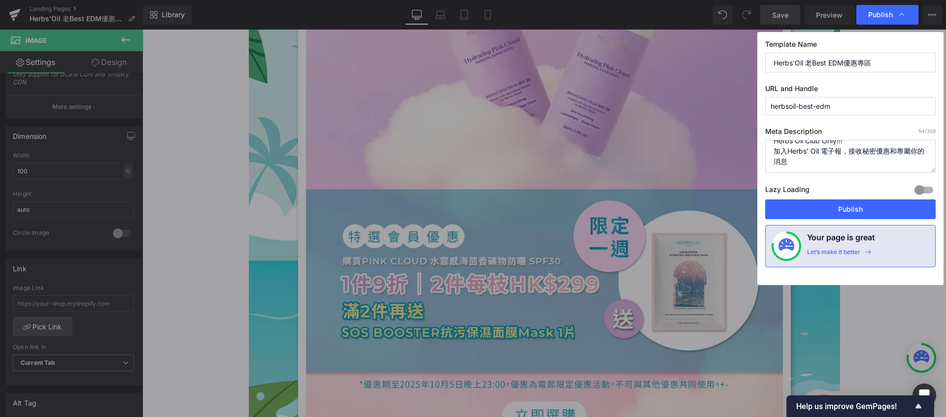
scroll to position [0, 0]
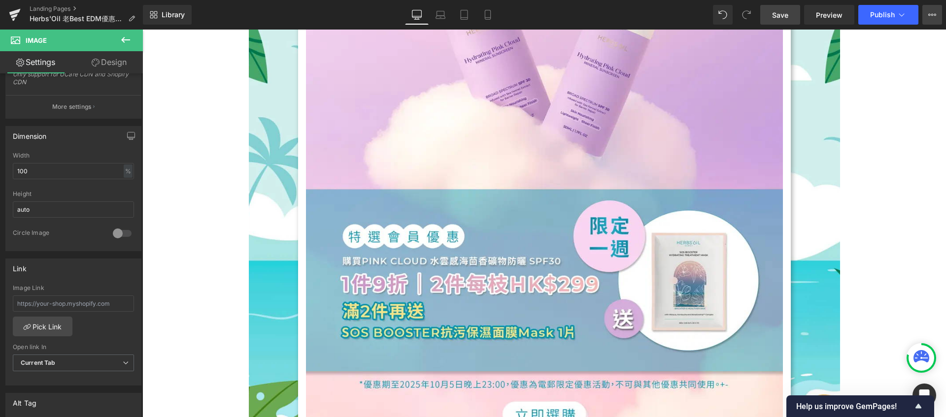
click at [929, 17] on icon at bounding box center [932, 15] width 8 height 8
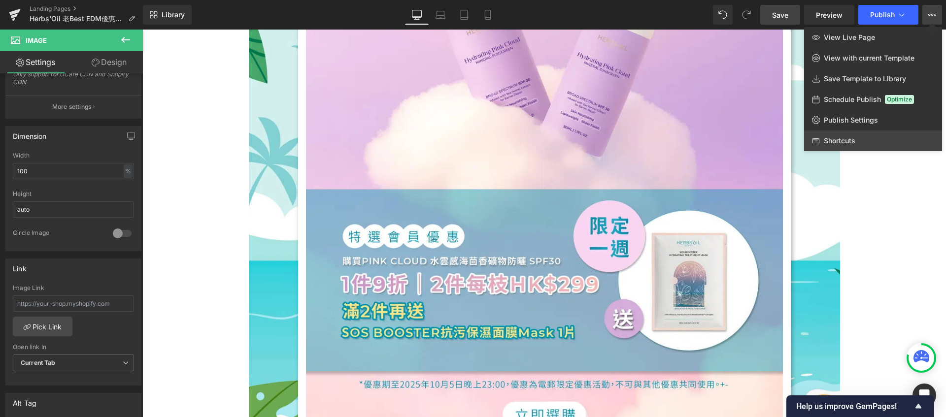
click at [847, 140] on span "Shortcuts" at bounding box center [839, 140] width 32 height 9
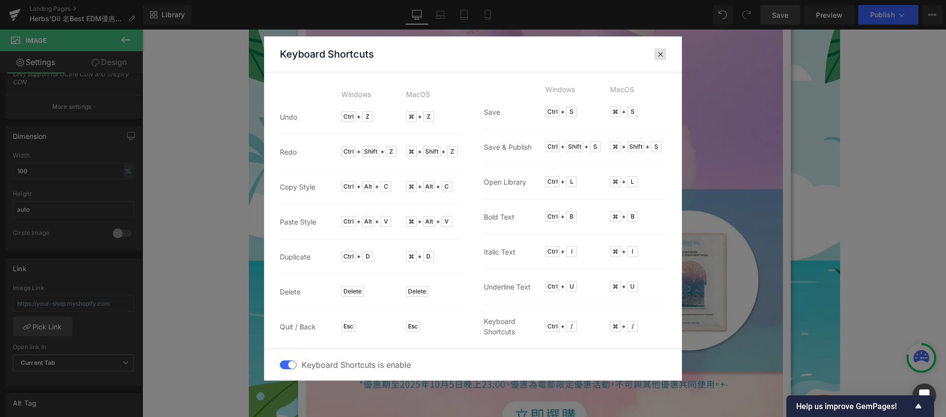
click at [658, 55] on span at bounding box center [660, 54] width 7 height 8
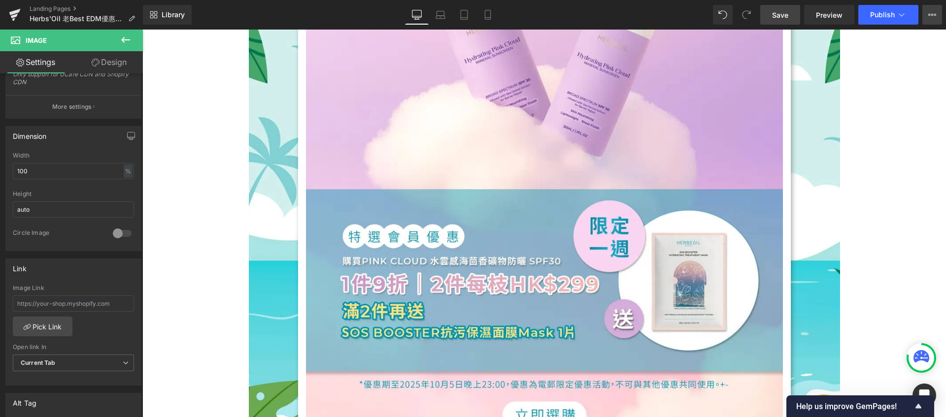
click at [930, 17] on icon at bounding box center [932, 15] width 8 height 8
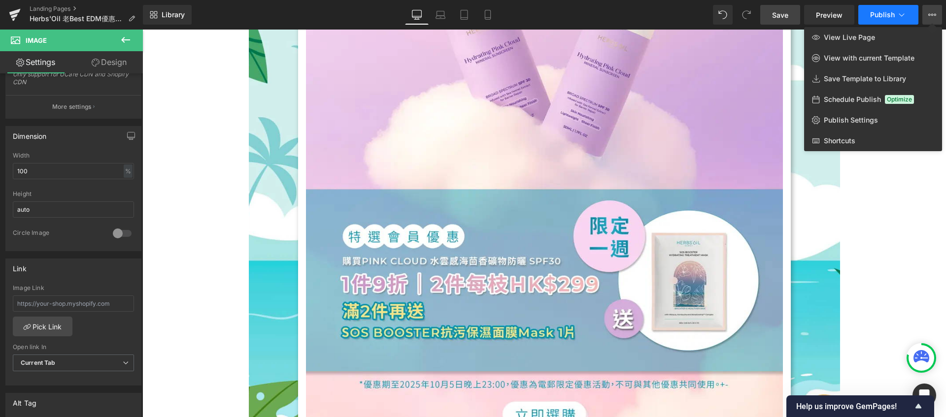
click at [864, 14] on button "Publish" at bounding box center [888, 15] width 60 height 20
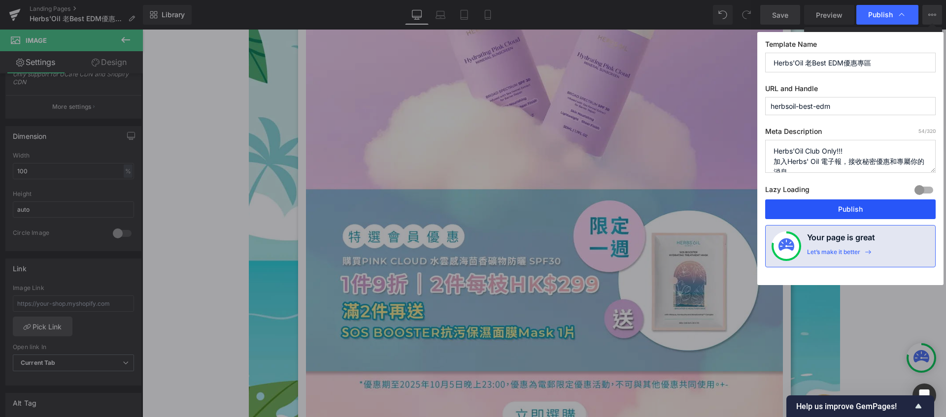
click at [855, 212] on button "Publish" at bounding box center [850, 209] width 170 height 20
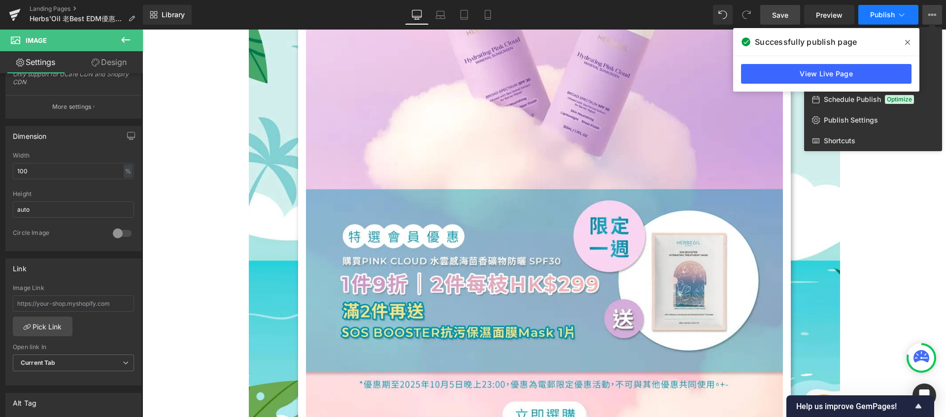
click at [906, 18] on button "Publish" at bounding box center [888, 15] width 60 height 20
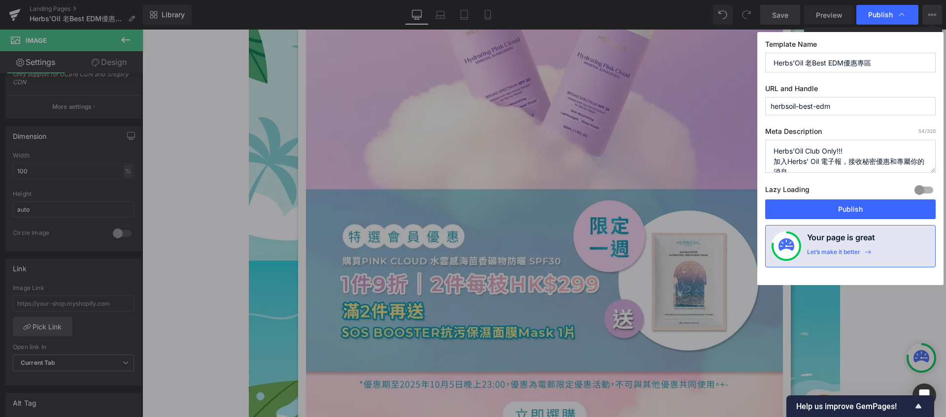
scroll to position [10, 0]
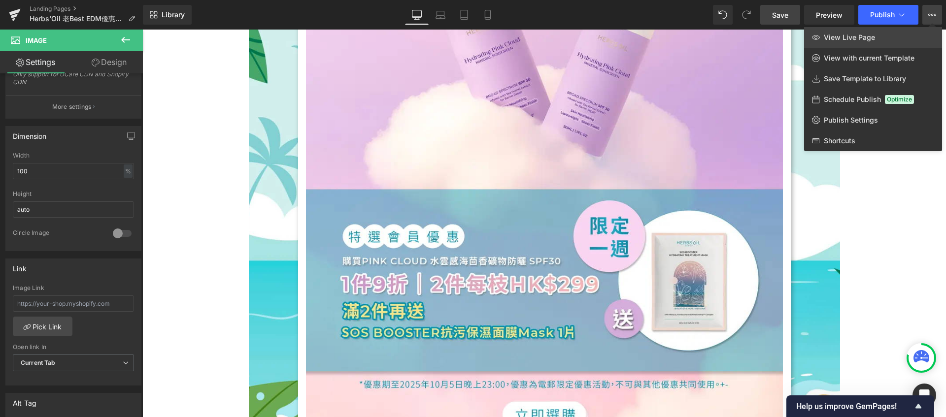
click at [892, 34] on link "View Live Page" at bounding box center [873, 37] width 138 height 21
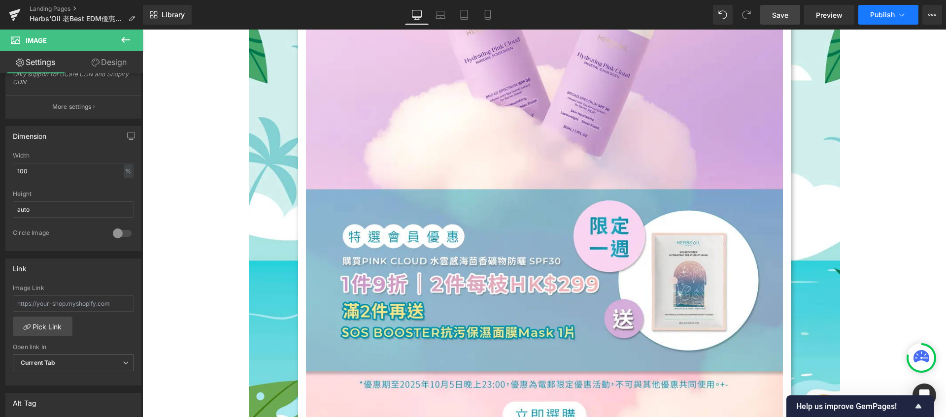
click at [901, 13] on icon at bounding box center [901, 15] width 10 height 10
click at [933, 16] on icon at bounding box center [932, 15] width 8 height 8
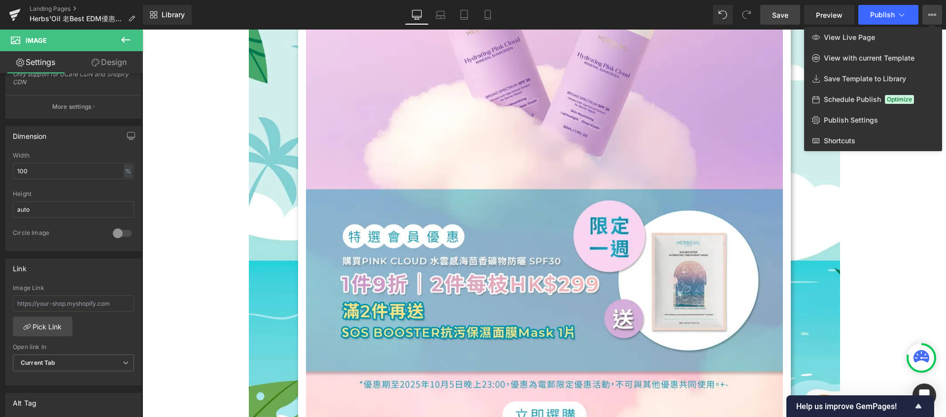
click at [817, 101] on icon at bounding box center [816, 100] width 8 height 8
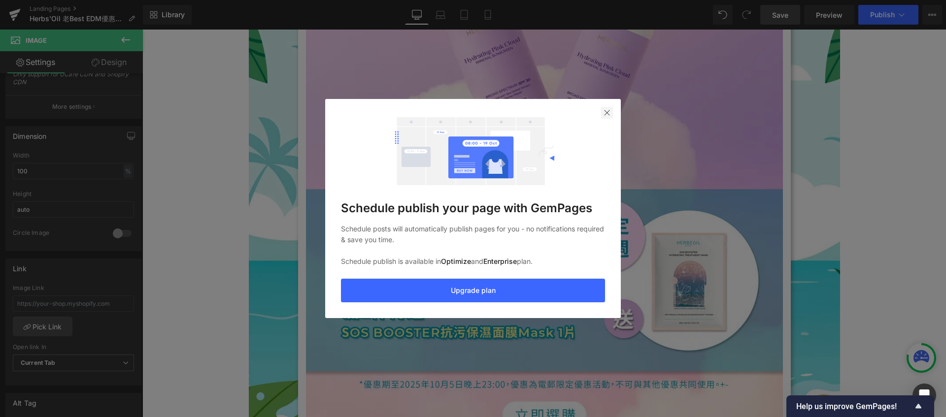
click at [604, 112] on img at bounding box center [607, 113] width 8 height 8
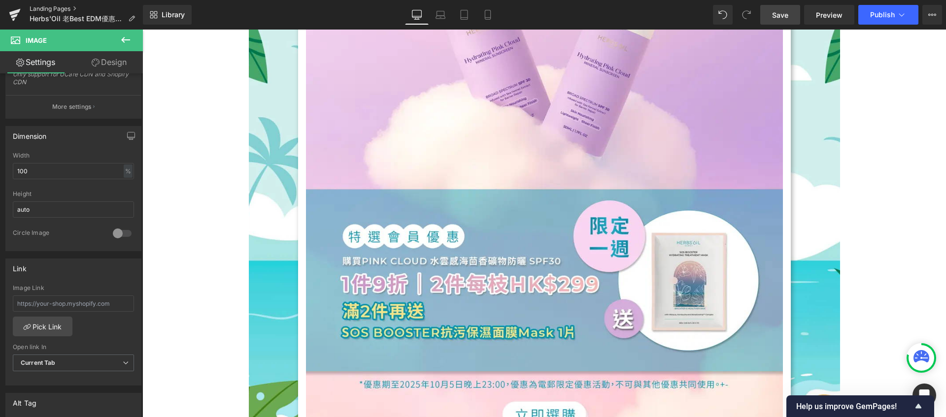
click at [58, 8] on link "Landing Pages" at bounding box center [86, 9] width 113 height 8
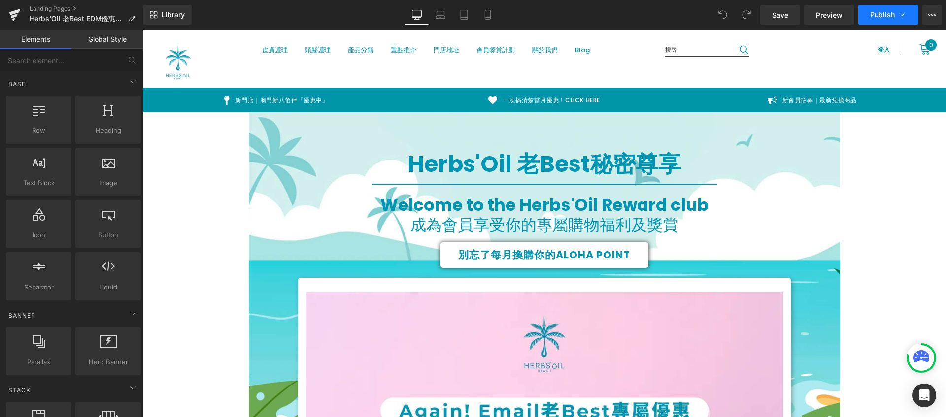
click at [902, 15] on icon at bounding box center [901, 14] width 5 height 3
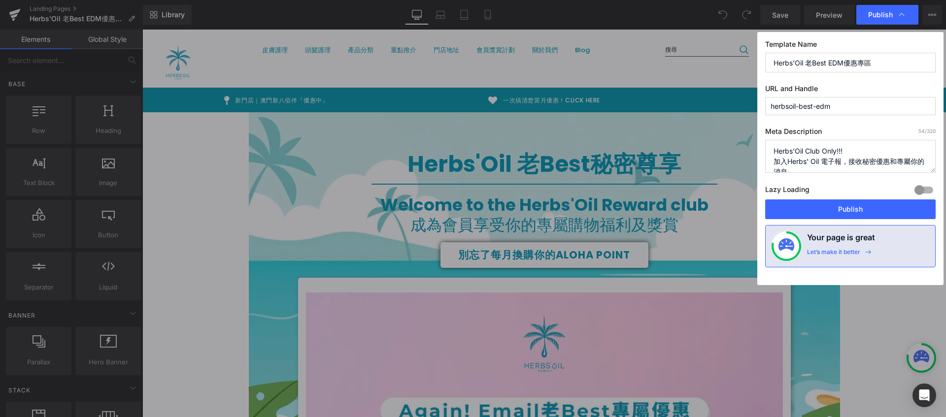
scroll to position [10, 0]
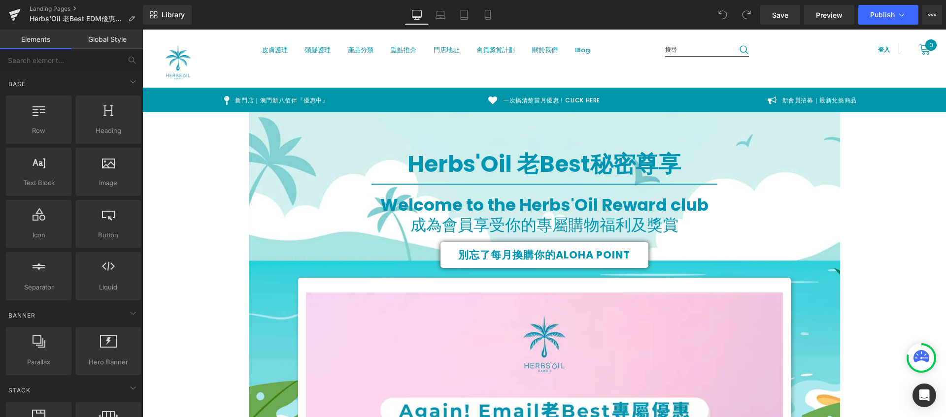
click at [933, 18] on icon at bounding box center [932, 15] width 8 height 8
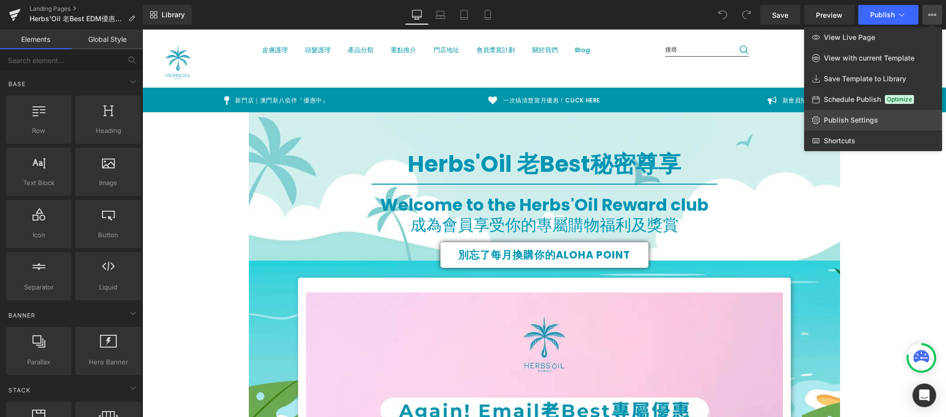
click at [864, 125] on link "Publish Settings" at bounding box center [873, 120] width 138 height 21
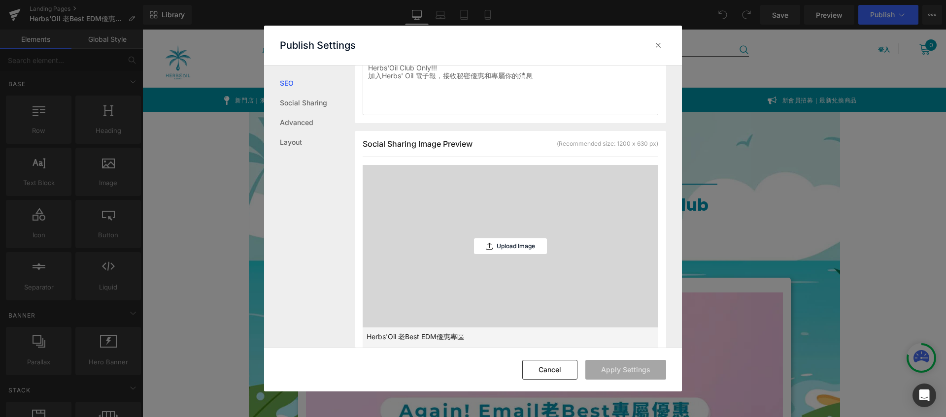
scroll to position [452, 0]
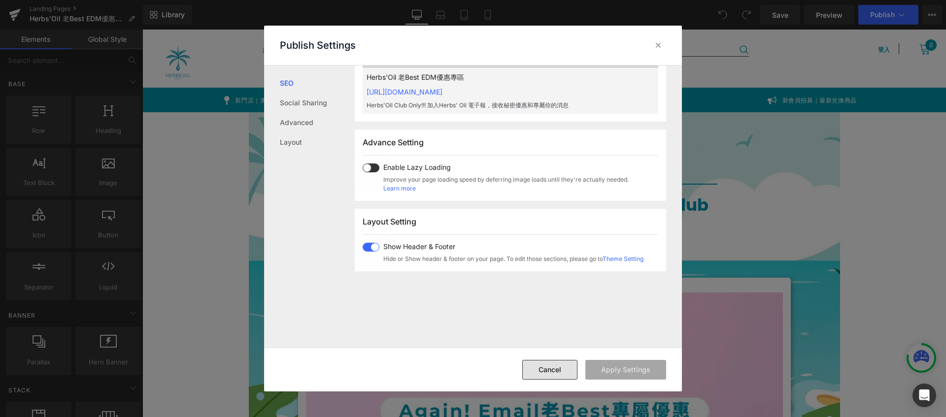
click at [552, 368] on button "Cancel" at bounding box center [549, 370] width 55 height 20
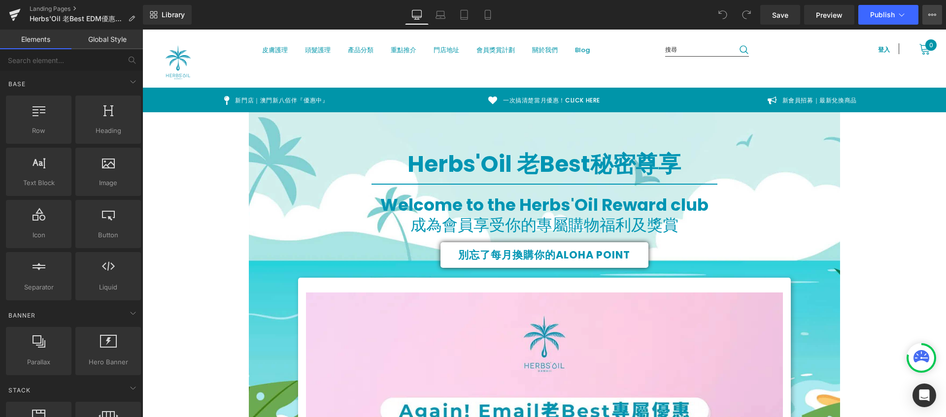
click at [934, 9] on button "View Live Page View with current Template Save Template to Library Schedule Pub…" at bounding box center [932, 15] width 20 height 20
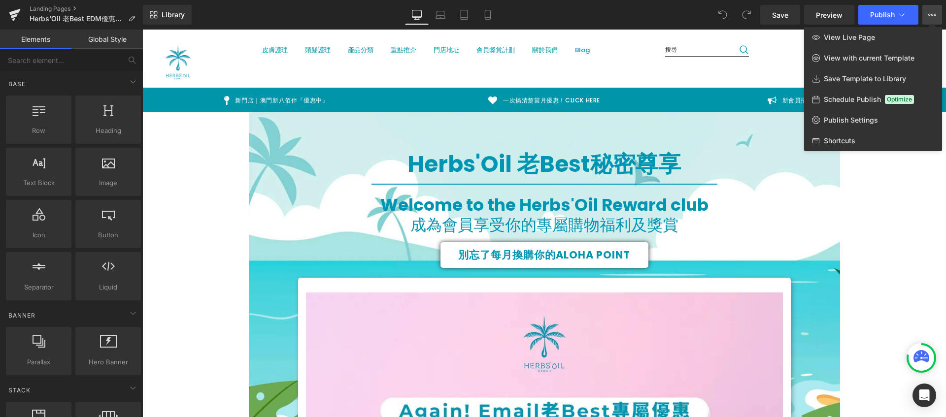
click at [934, 9] on button "View Live Page View with current Template Save Template to Library Schedule Pub…" at bounding box center [932, 15] width 20 height 20
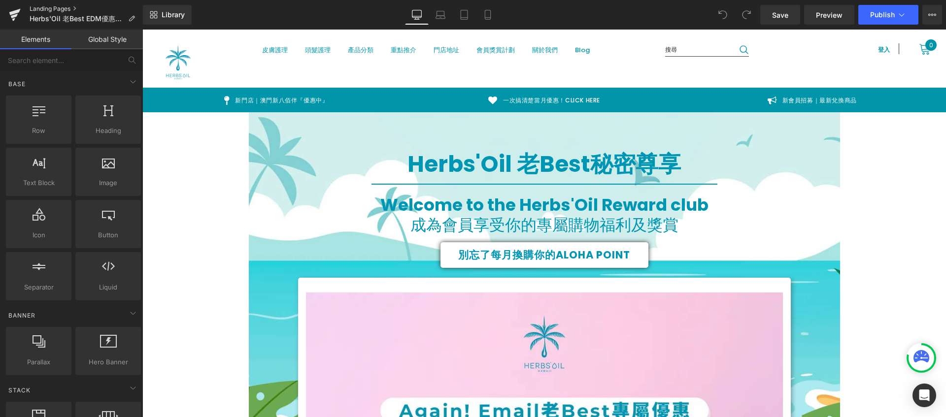
click at [41, 10] on link "Landing Pages" at bounding box center [86, 9] width 113 height 8
